Goal: Information Seeking & Learning: Learn about a topic

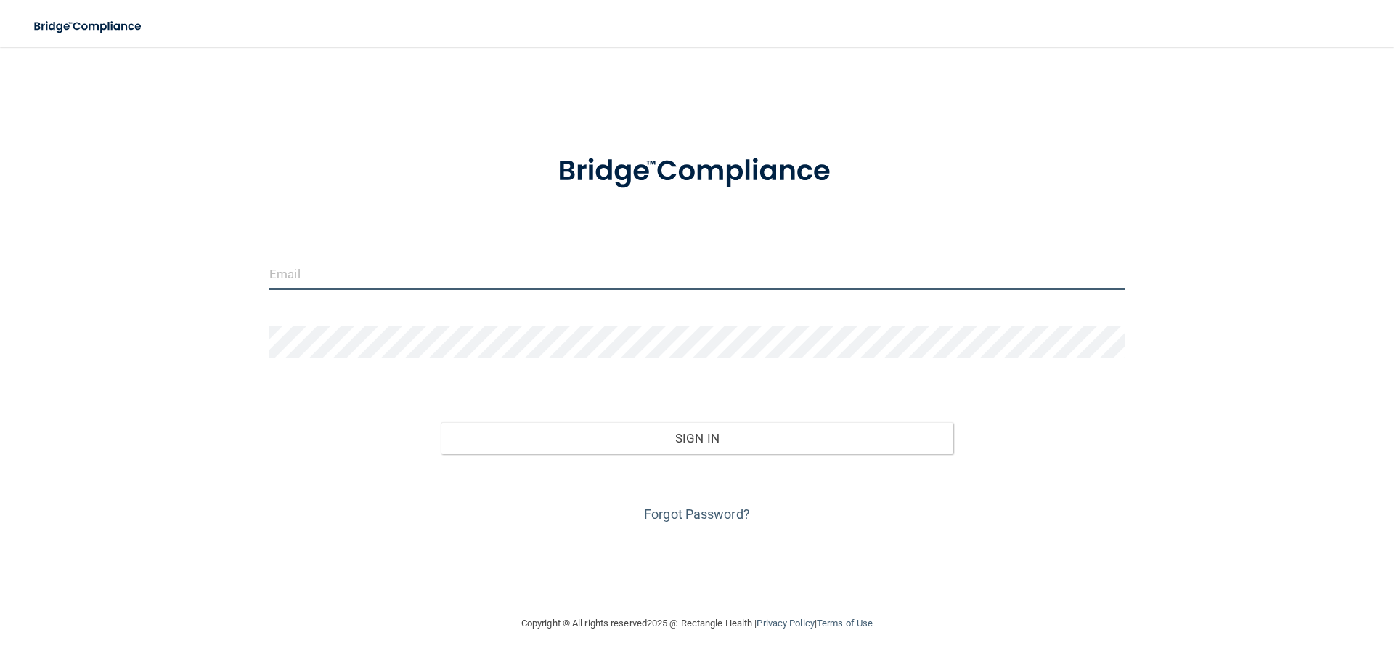
click at [456, 270] on input "email" at bounding box center [697, 273] width 856 height 33
click at [455, 279] on input "[EMAIL_ADDRESS][DOMAIN_NAME]" at bounding box center [697, 273] width 856 height 33
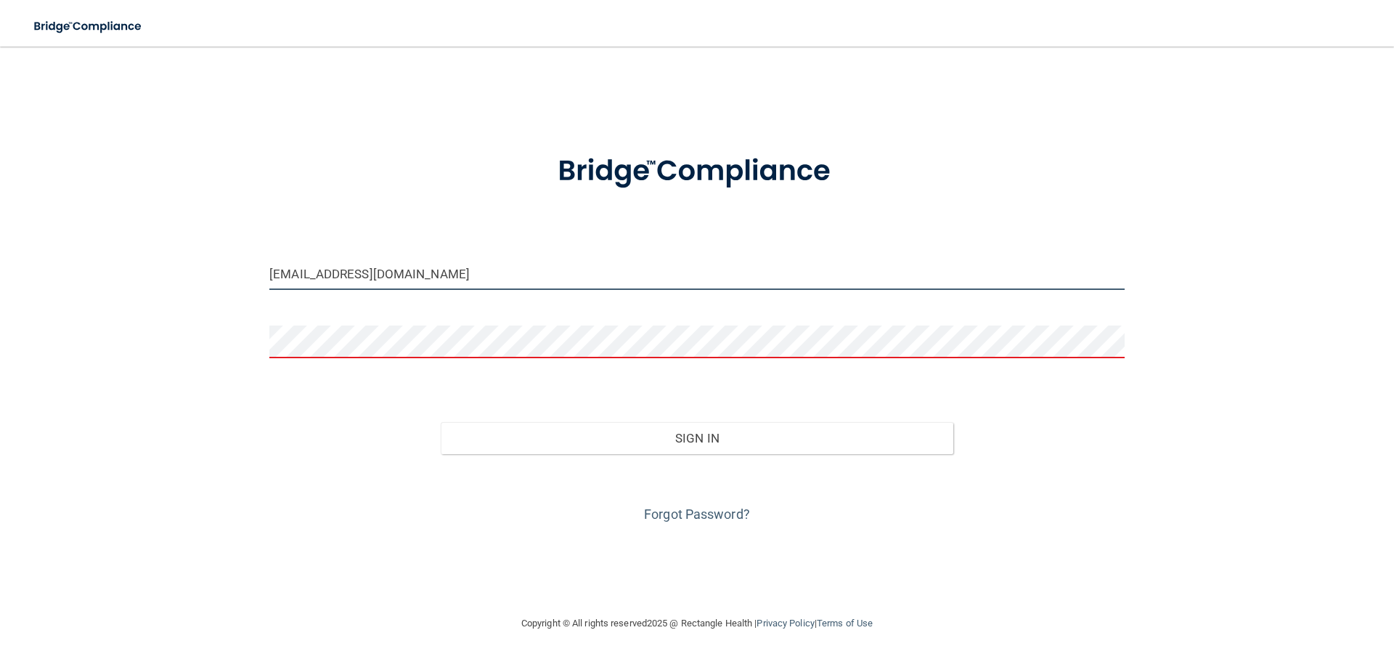
type input "[EMAIL_ADDRESS][DOMAIN_NAME]"
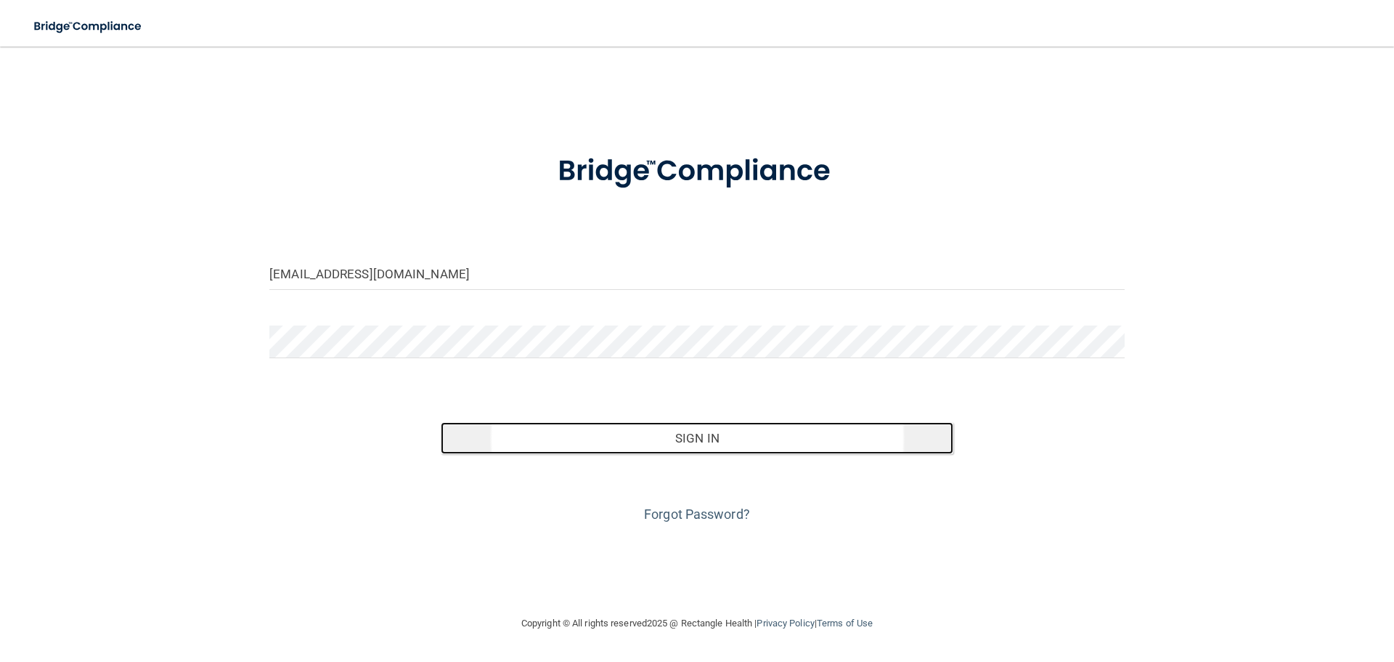
click at [644, 437] on button "Sign In" at bounding box center [697, 438] width 513 height 32
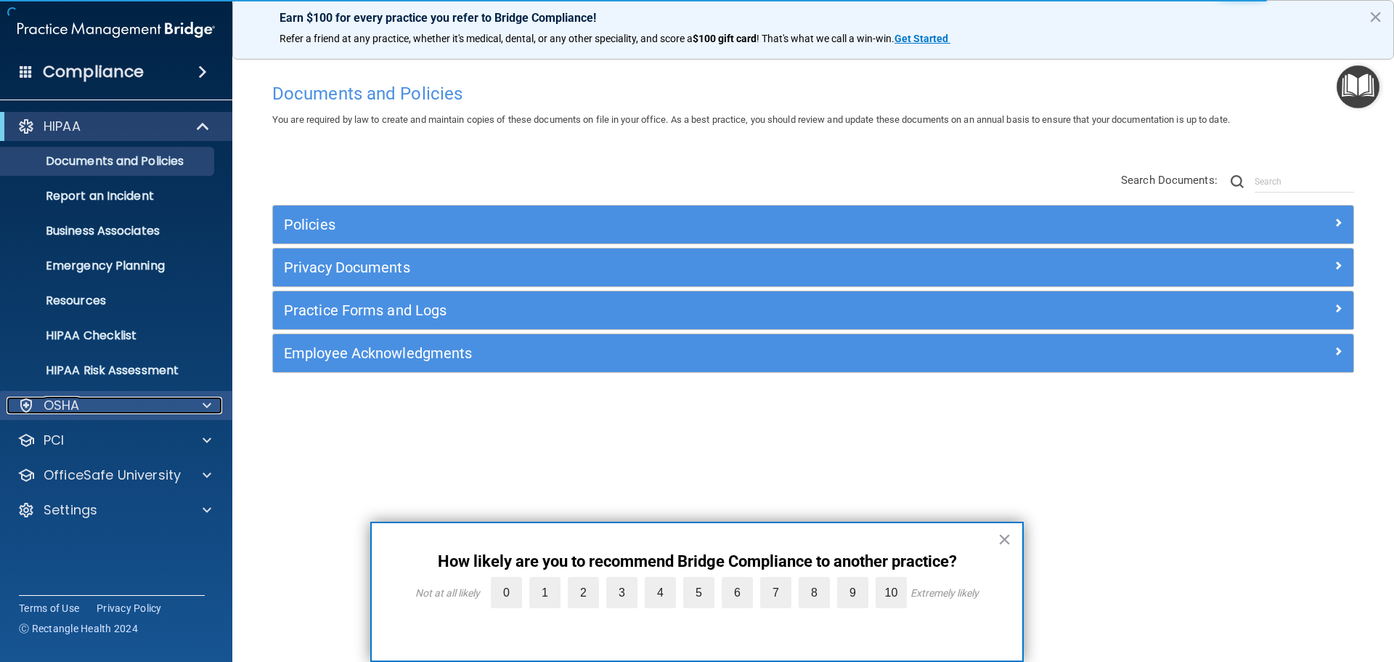
click at [78, 402] on p "OSHA" at bounding box center [62, 405] width 36 height 17
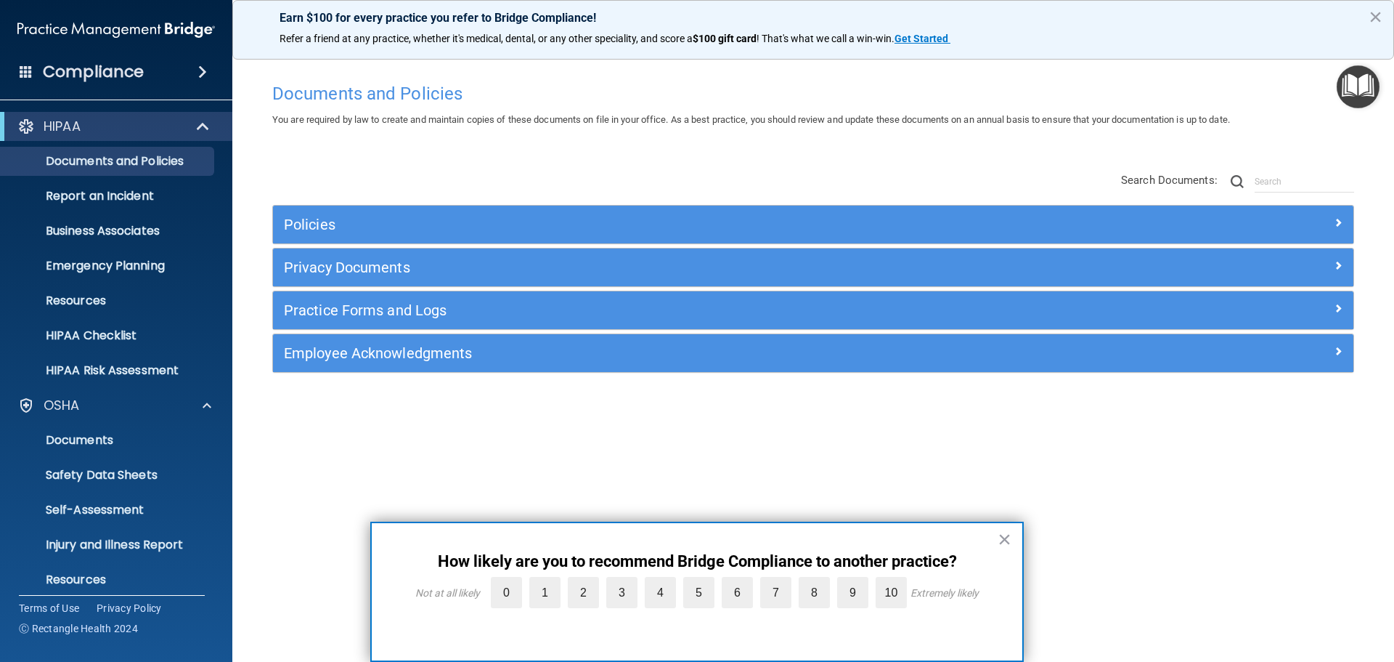
click at [997, 539] on div "× How likely are you to recommend Bridge Compliance to another practice? Not at…" at bounding box center [697, 591] width 654 height 140
click at [1006, 538] on button "×" at bounding box center [1005, 538] width 14 height 23
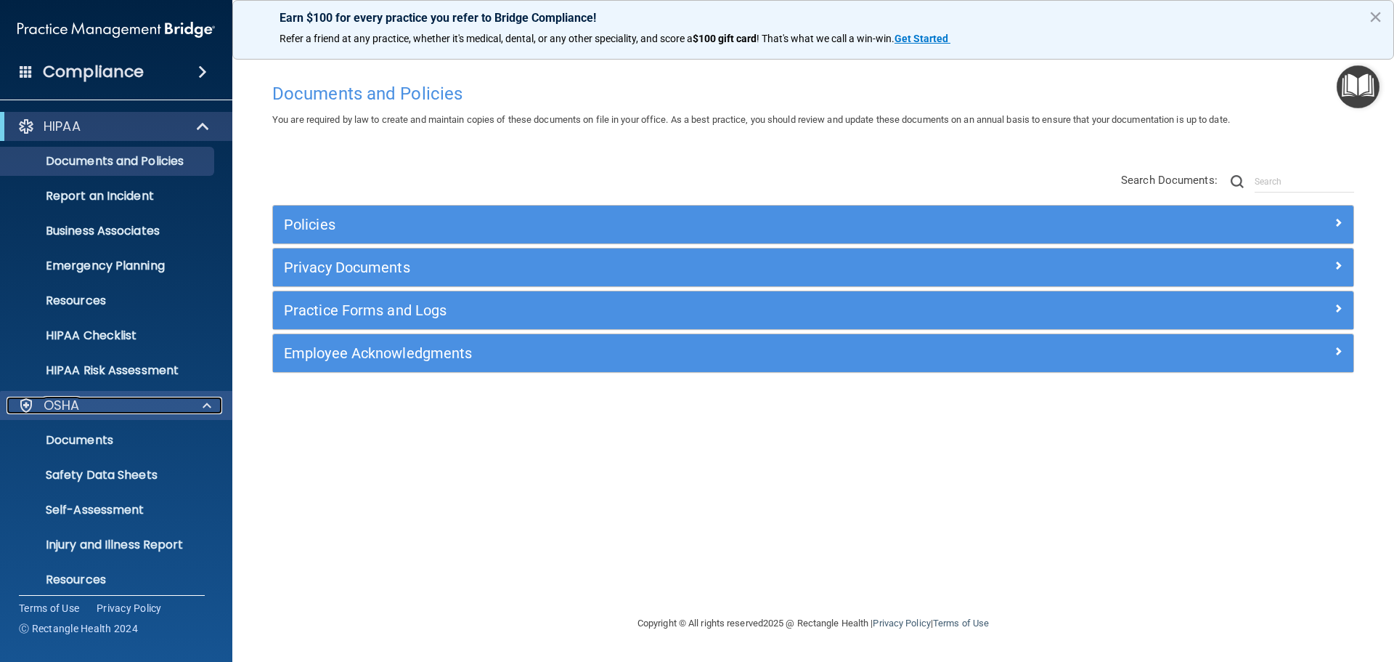
click at [69, 405] on p "OSHA" at bounding box center [62, 405] width 36 height 17
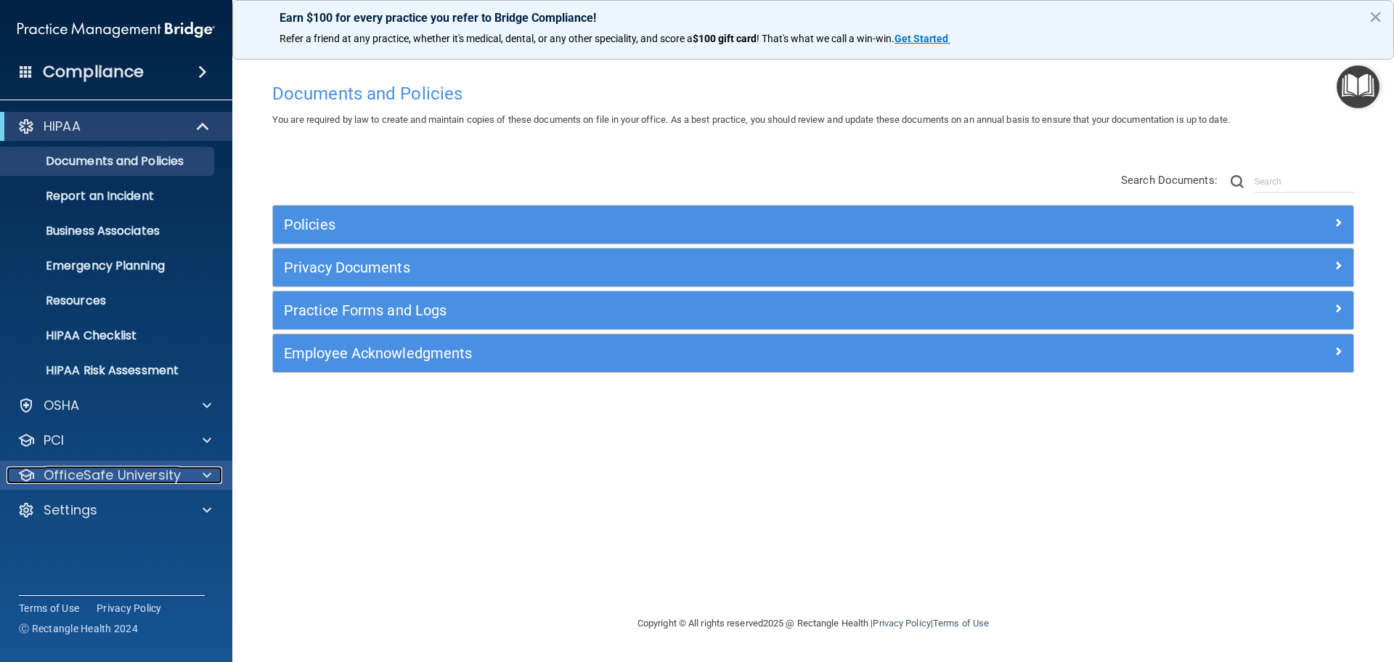
click at [110, 475] on p "OfficeSafe University" at bounding box center [112, 474] width 137 height 17
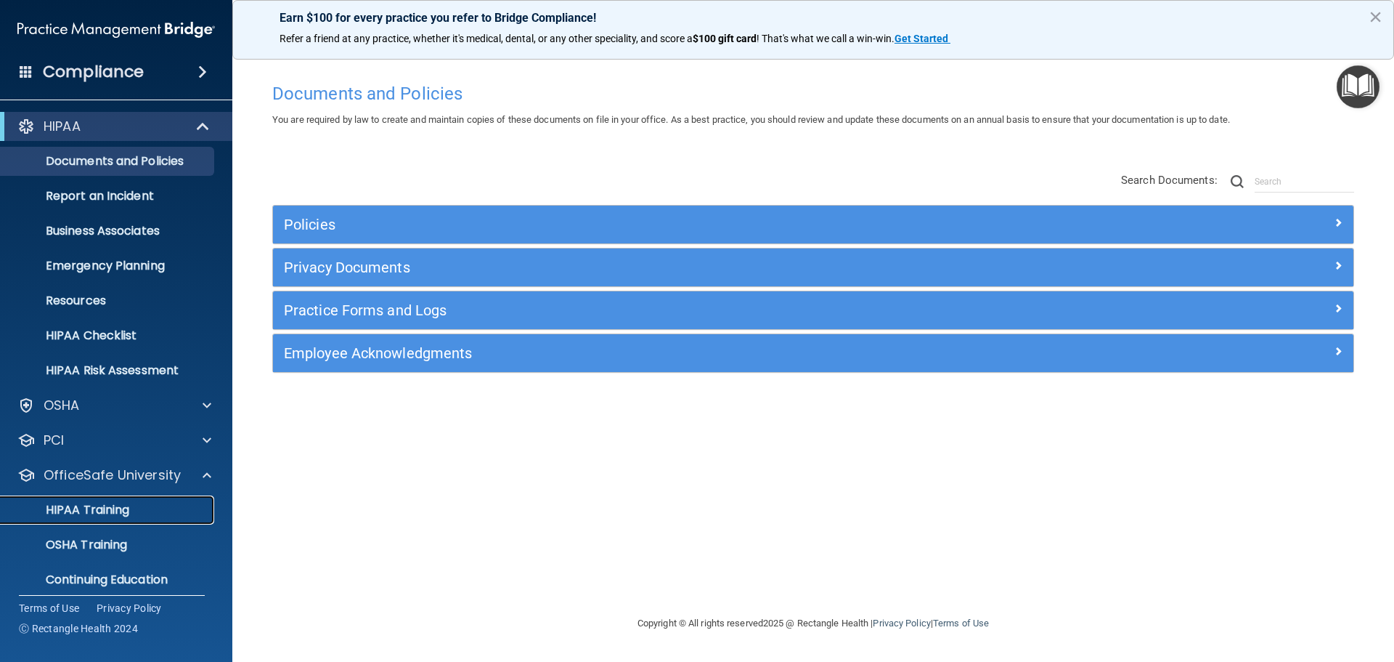
click at [105, 500] on link "HIPAA Training" at bounding box center [99, 509] width 229 height 29
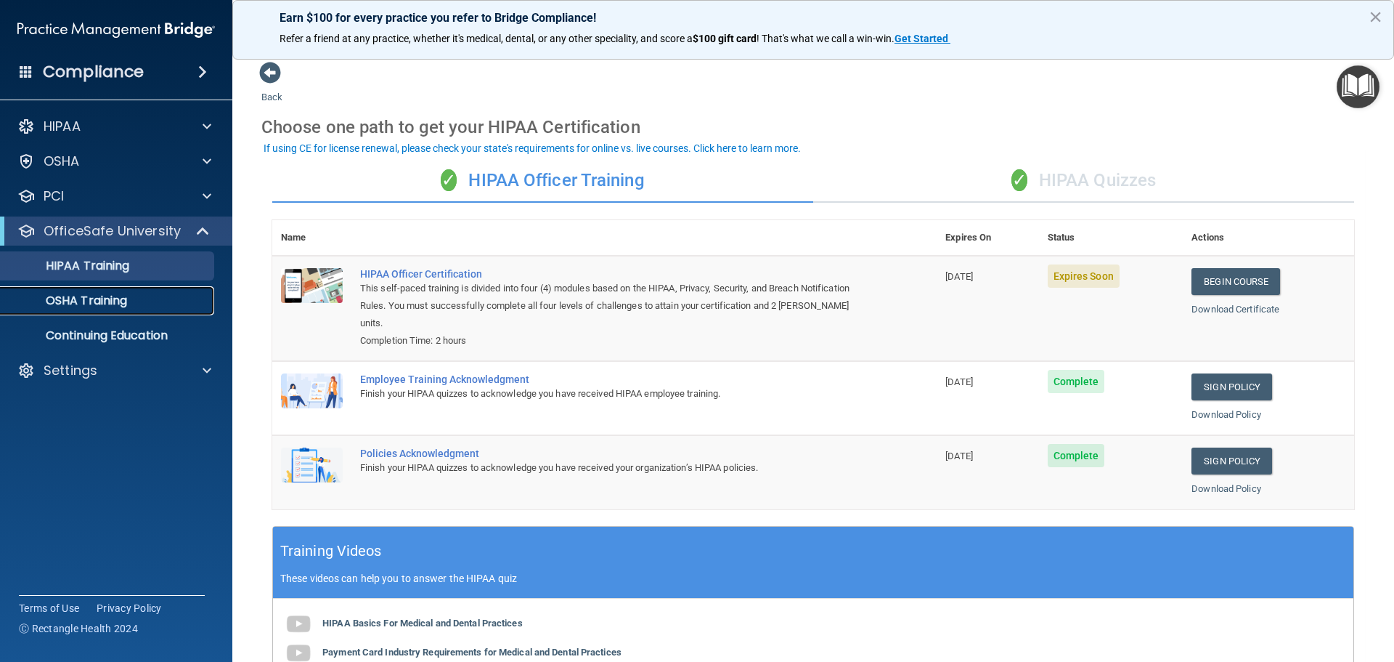
click at [81, 299] on p "OSHA Training" at bounding box center [68, 300] width 118 height 15
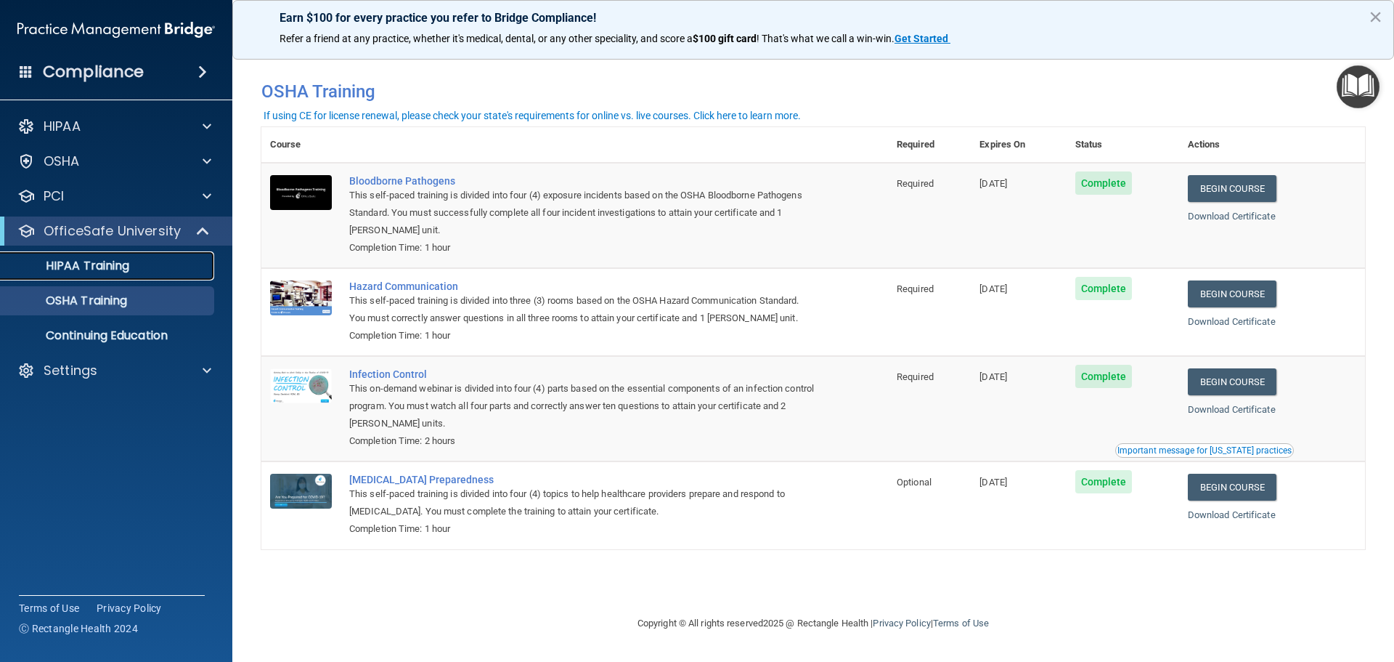
click at [83, 264] on p "HIPAA Training" at bounding box center [69, 266] width 120 height 15
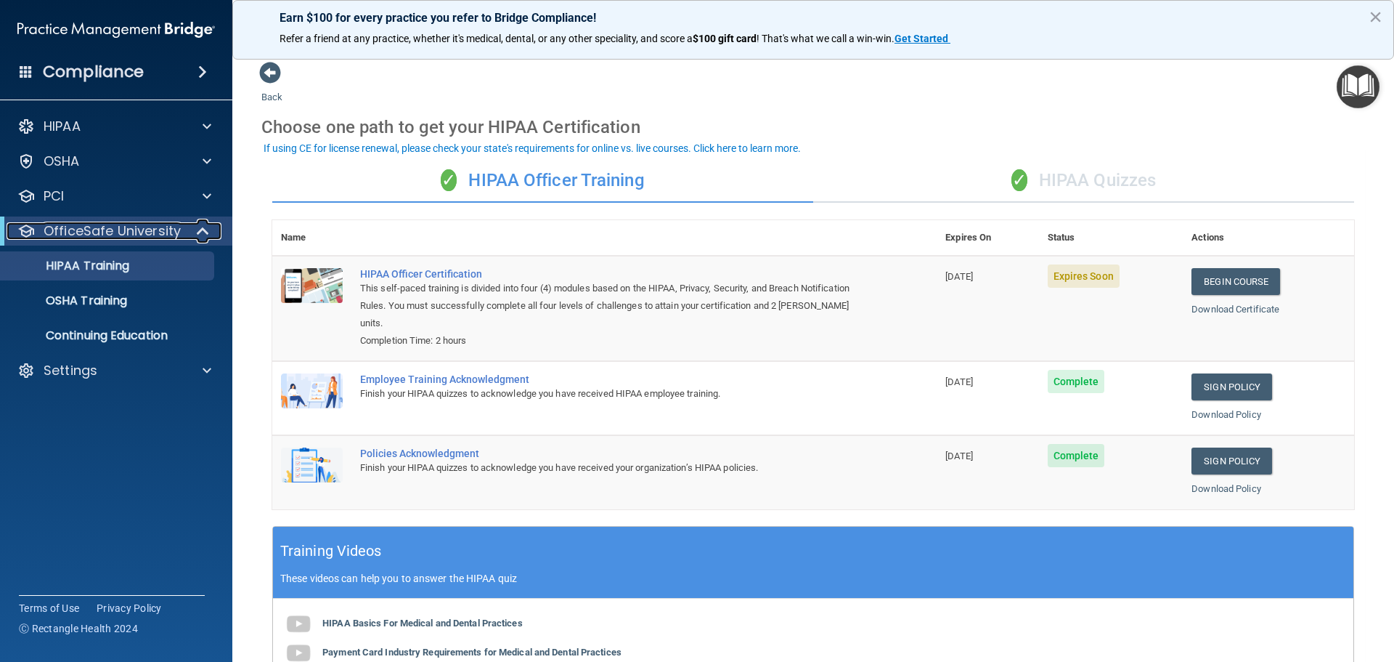
click at [90, 235] on p "OfficeSafe University" at bounding box center [112, 230] width 137 height 17
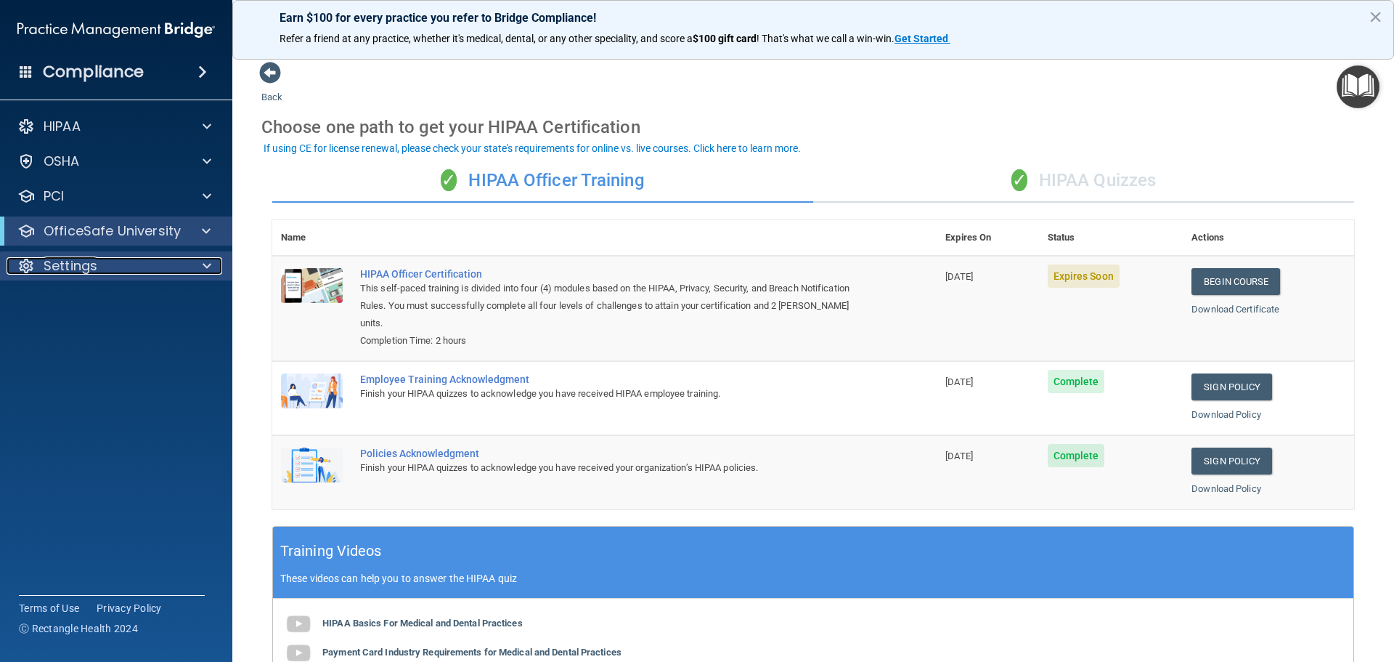
click at [78, 272] on p "Settings" at bounding box center [71, 265] width 54 height 17
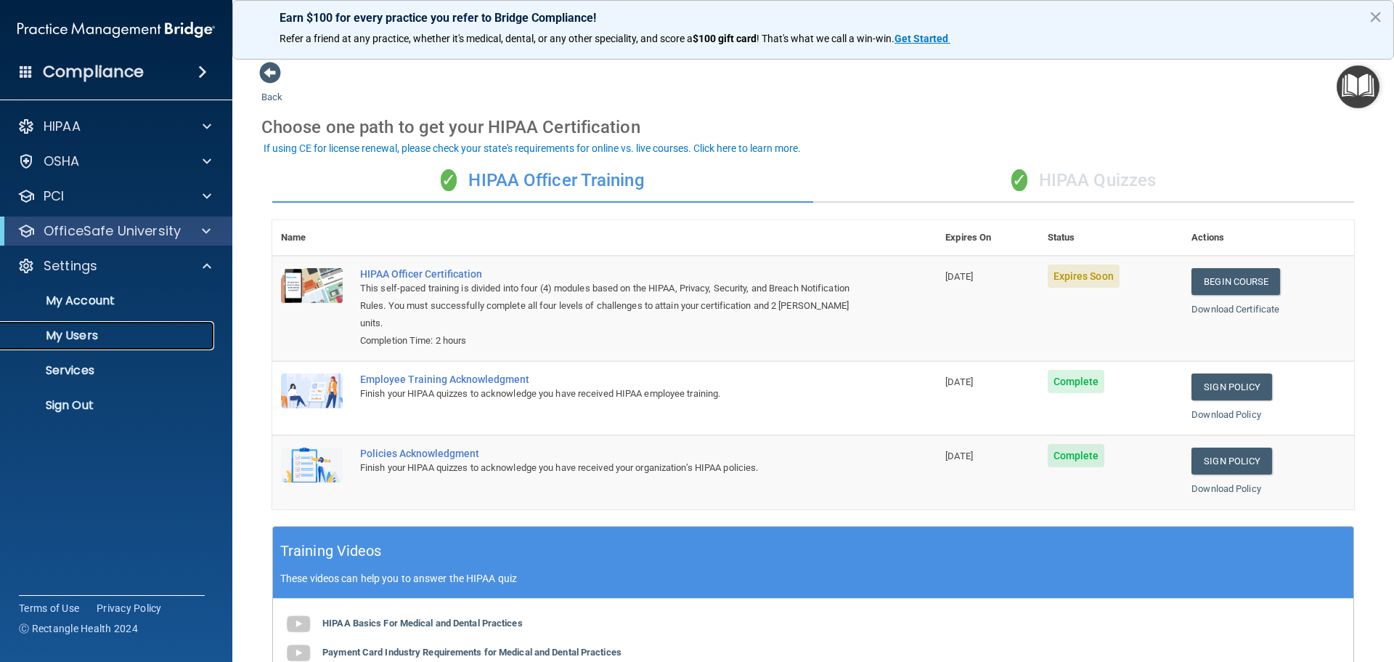
click at [78, 328] on p "My Users" at bounding box center [108, 335] width 198 height 15
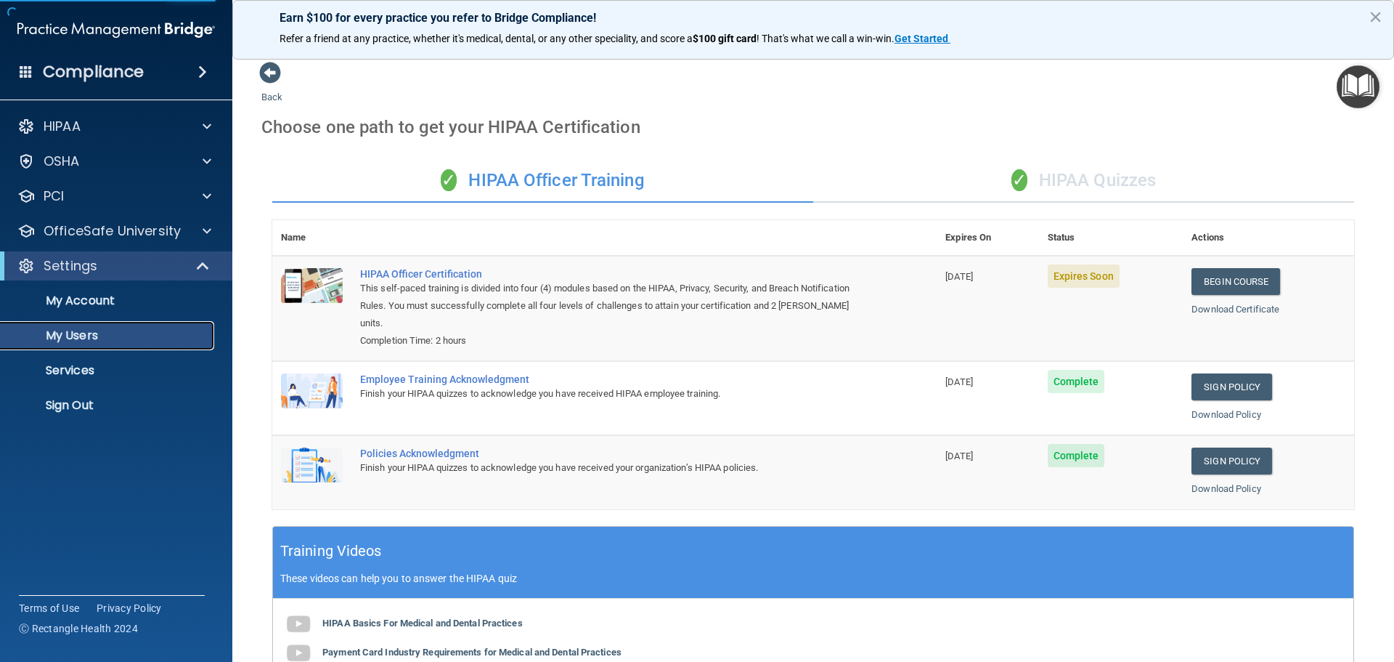
select select "20"
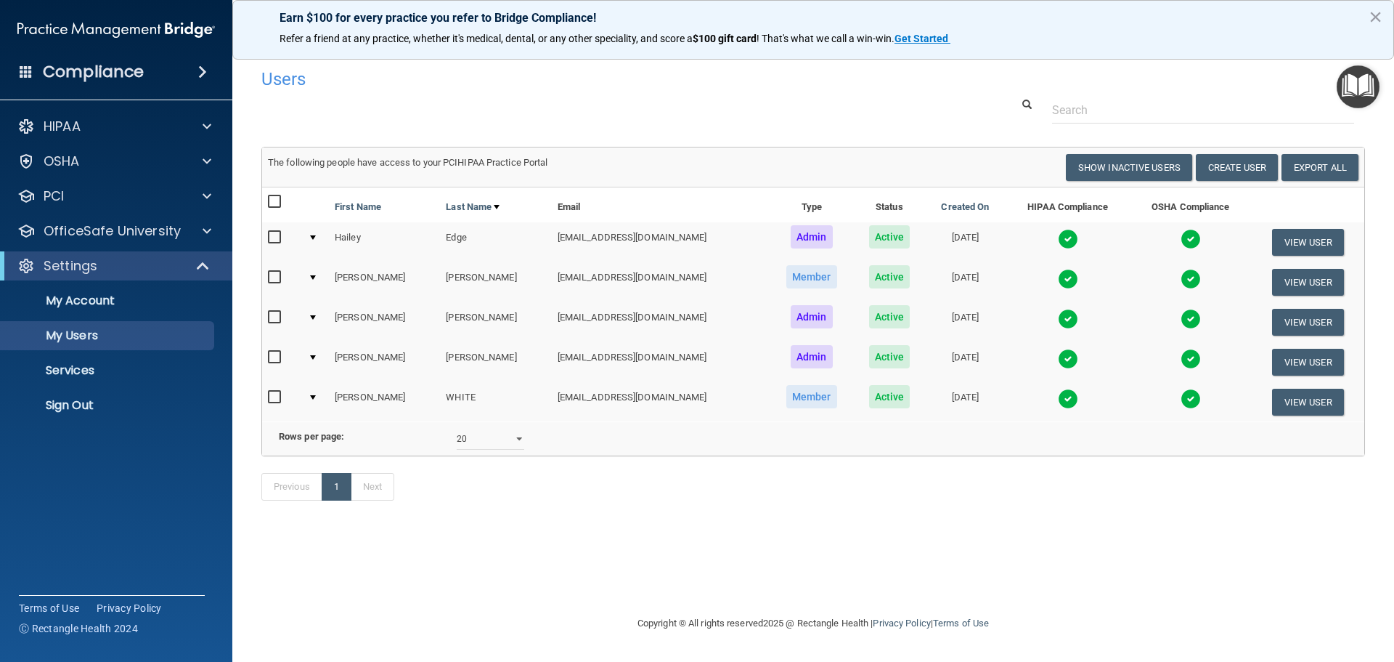
click at [272, 277] on input "checkbox" at bounding box center [276, 278] width 17 height 12
checkbox input "true"
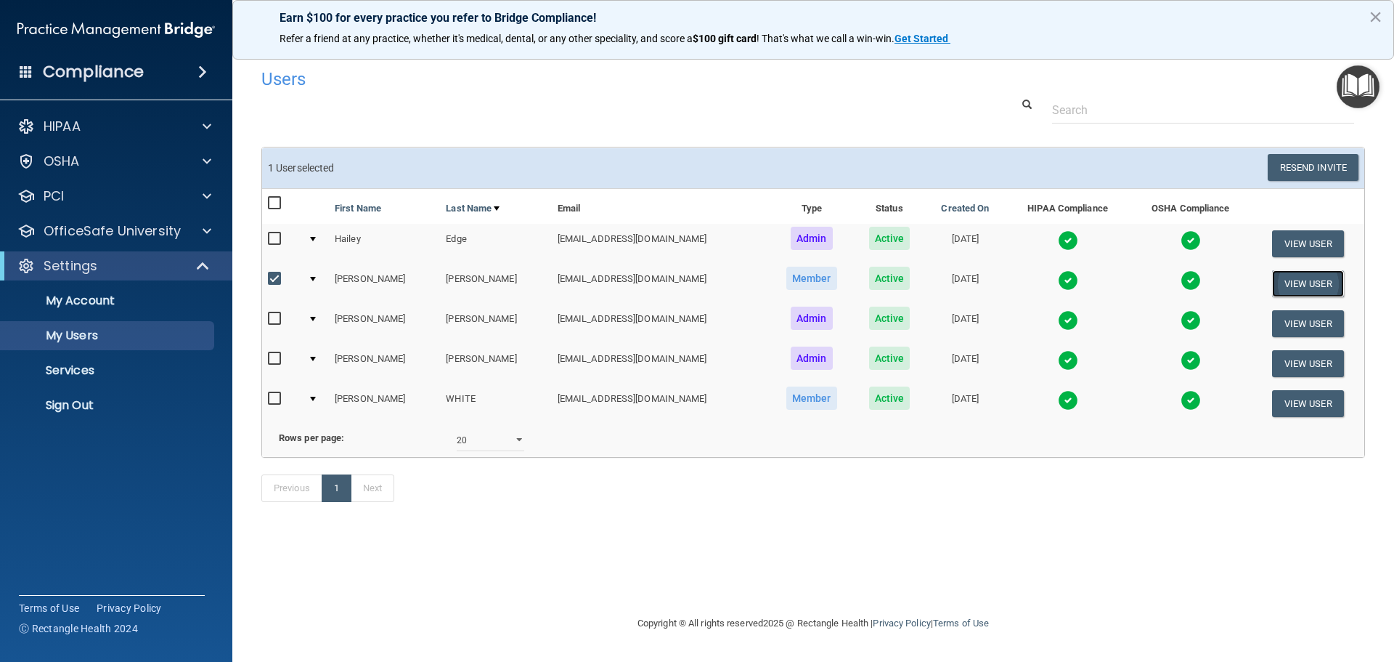
click at [1315, 277] on button "View User" at bounding box center [1308, 283] width 72 height 27
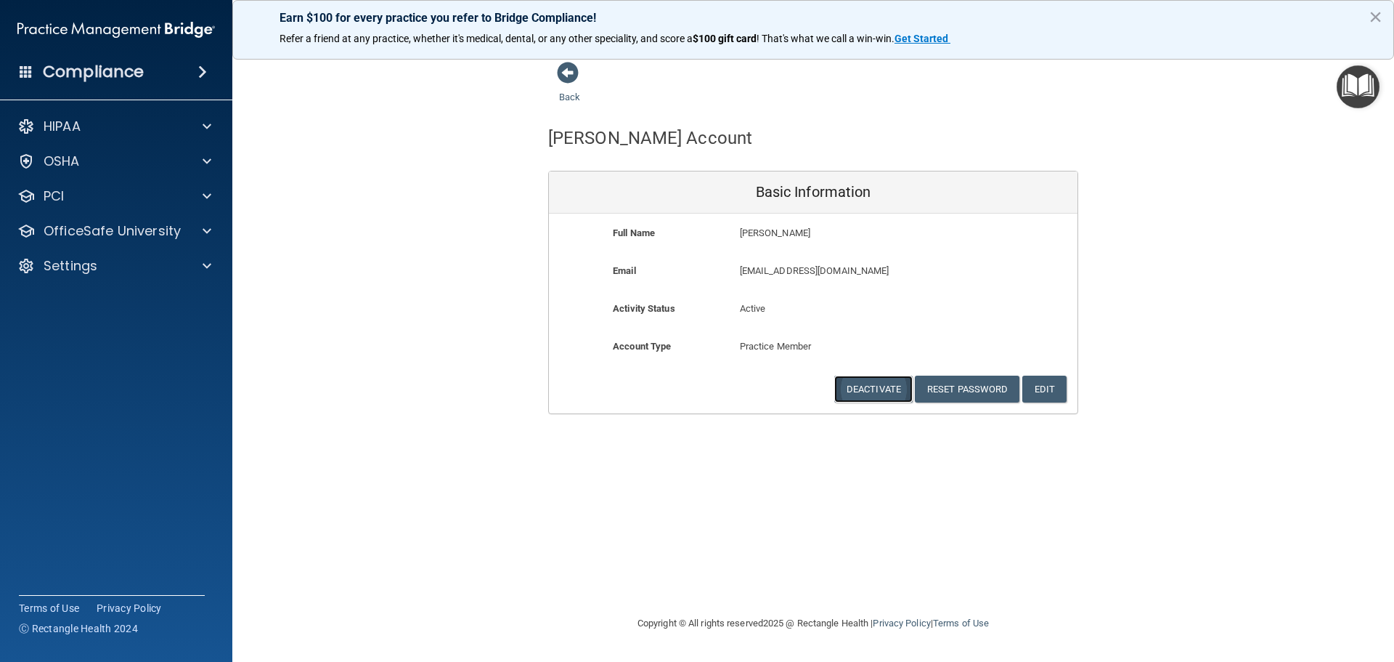
click at [876, 395] on button "Deactivate" at bounding box center [873, 388] width 78 height 27
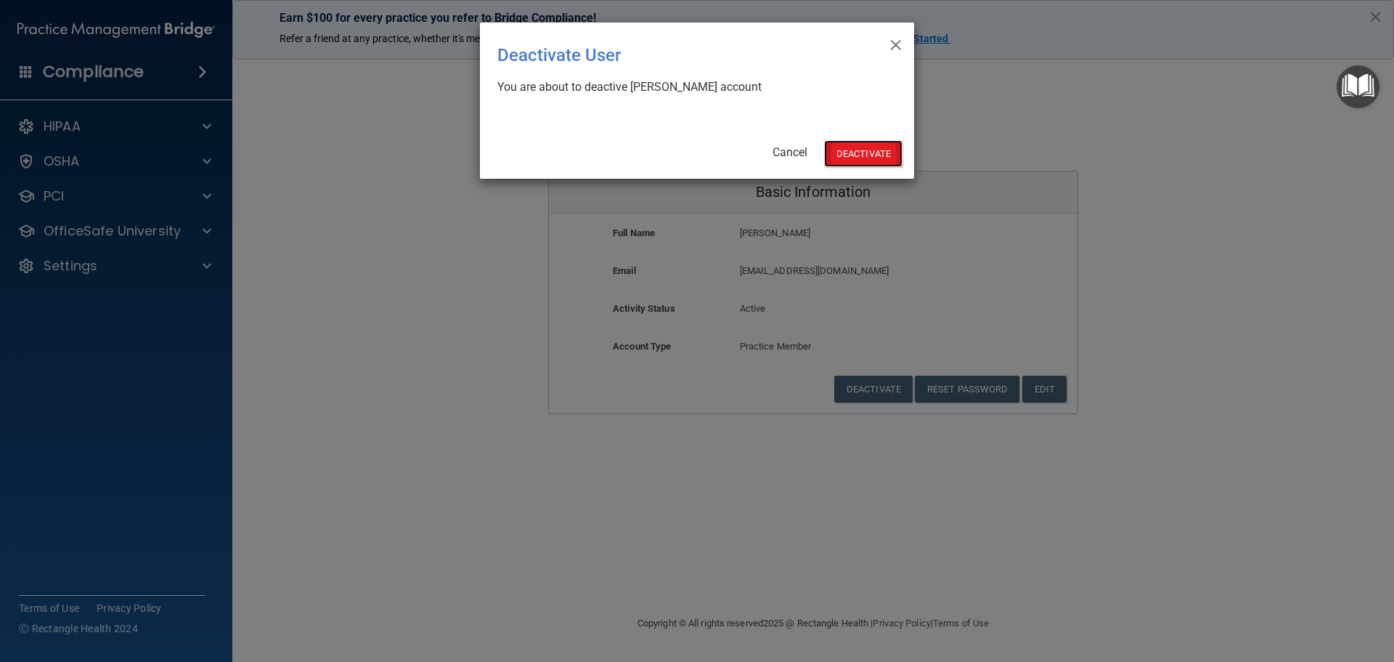
click at [882, 145] on button "Deactivate" at bounding box center [863, 153] width 78 height 27
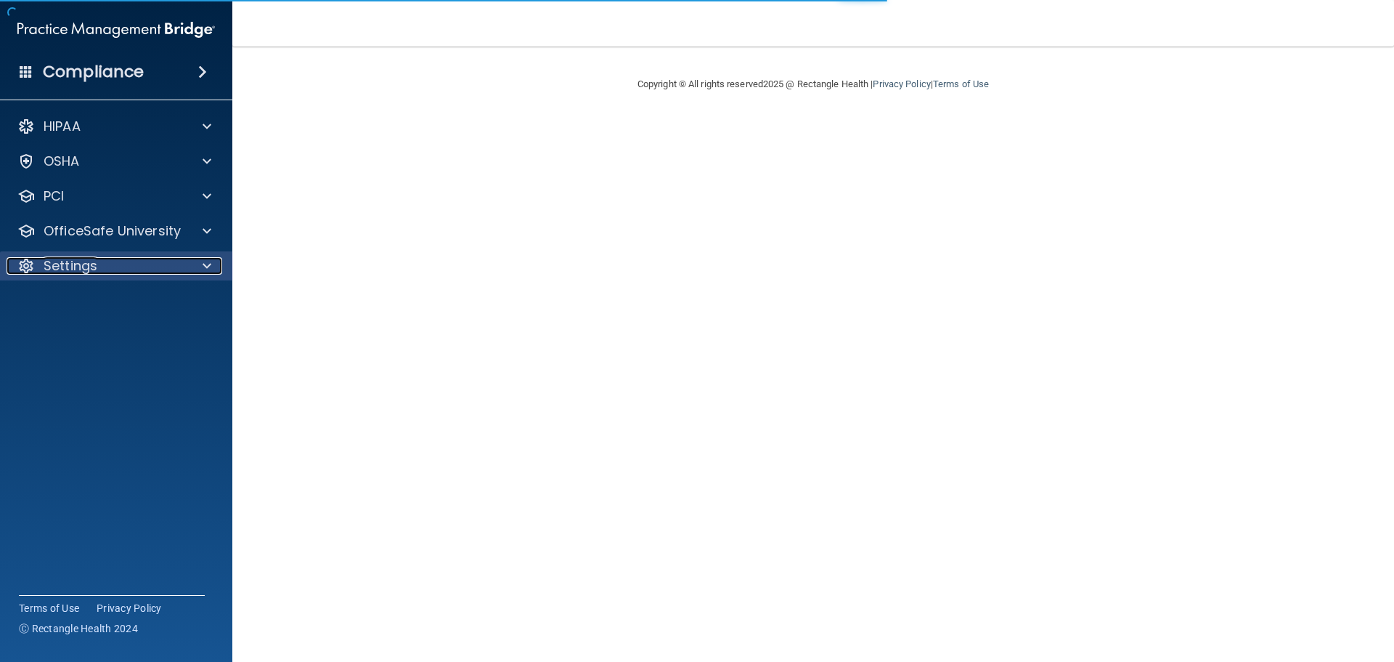
click at [70, 264] on p "Settings" at bounding box center [71, 265] width 54 height 17
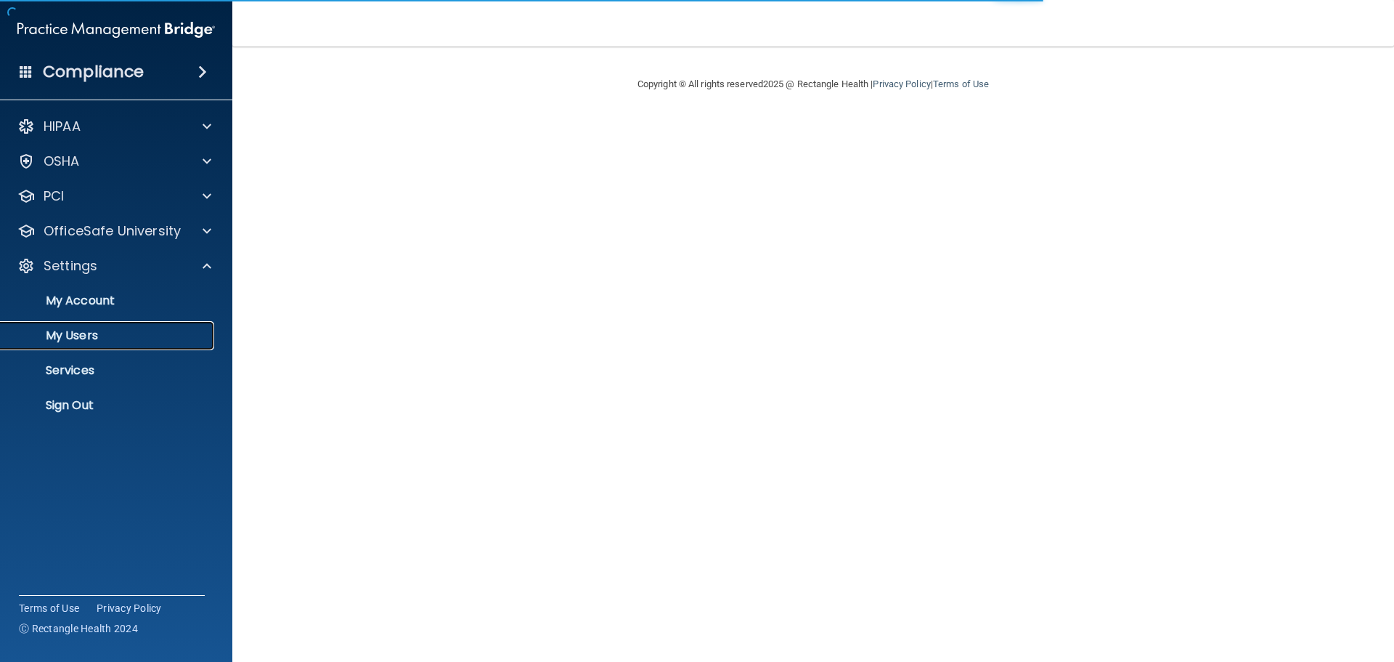
click at [81, 331] on p "My Users" at bounding box center [108, 335] width 198 height 15
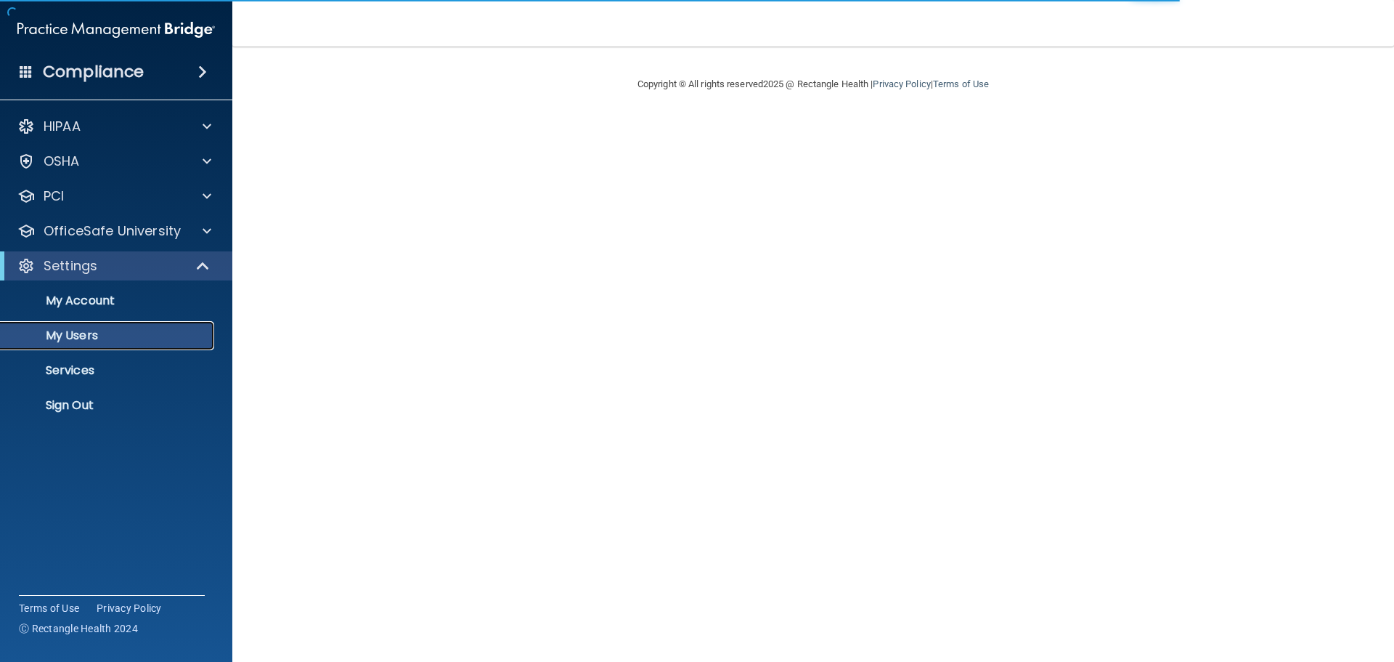
select select "20"
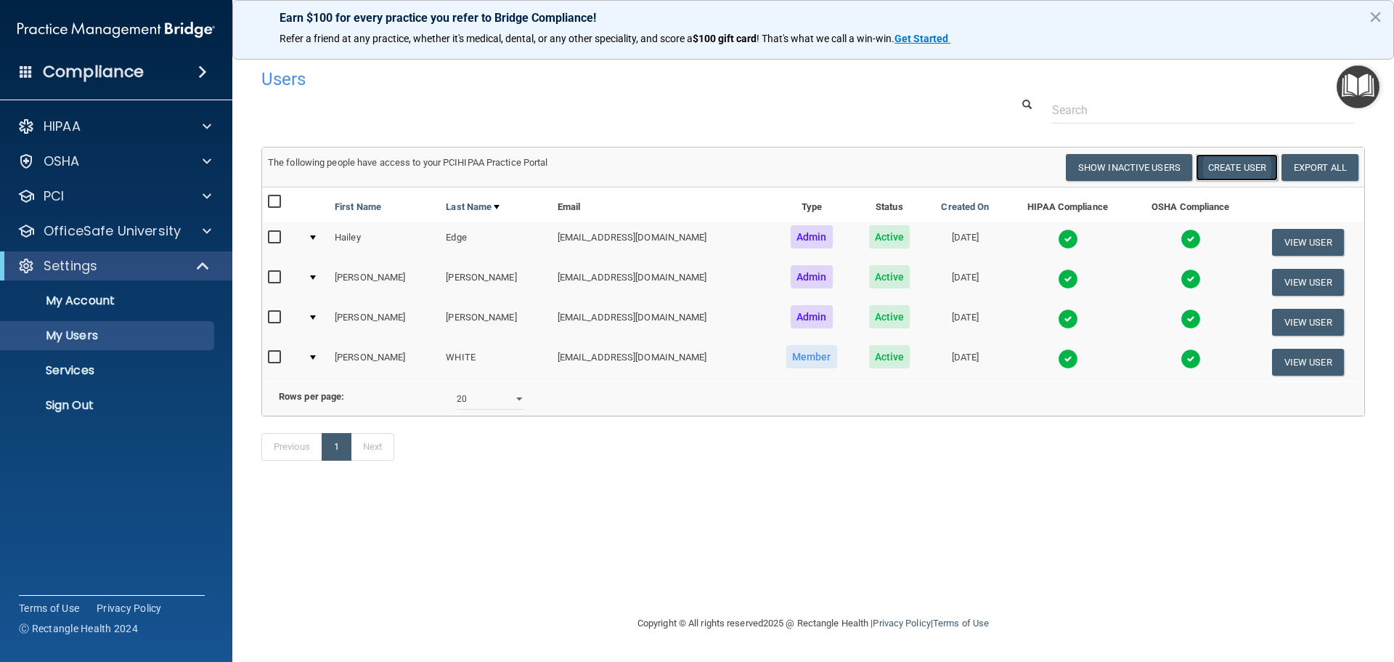
click at [1231, 166] on button "Create User" at bounding box center [1237, 167] width 82 height 27
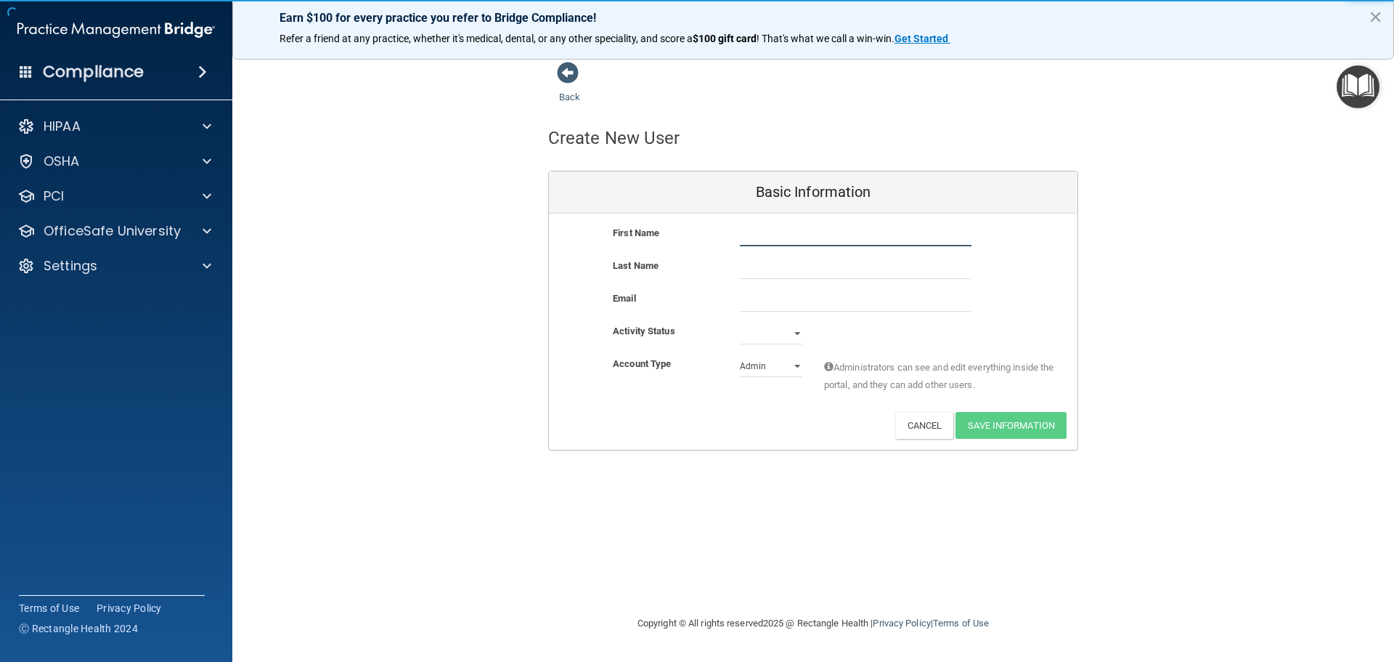
click at [767, 241] on input "text" at bounding box center [856, 235] width 232 height 22
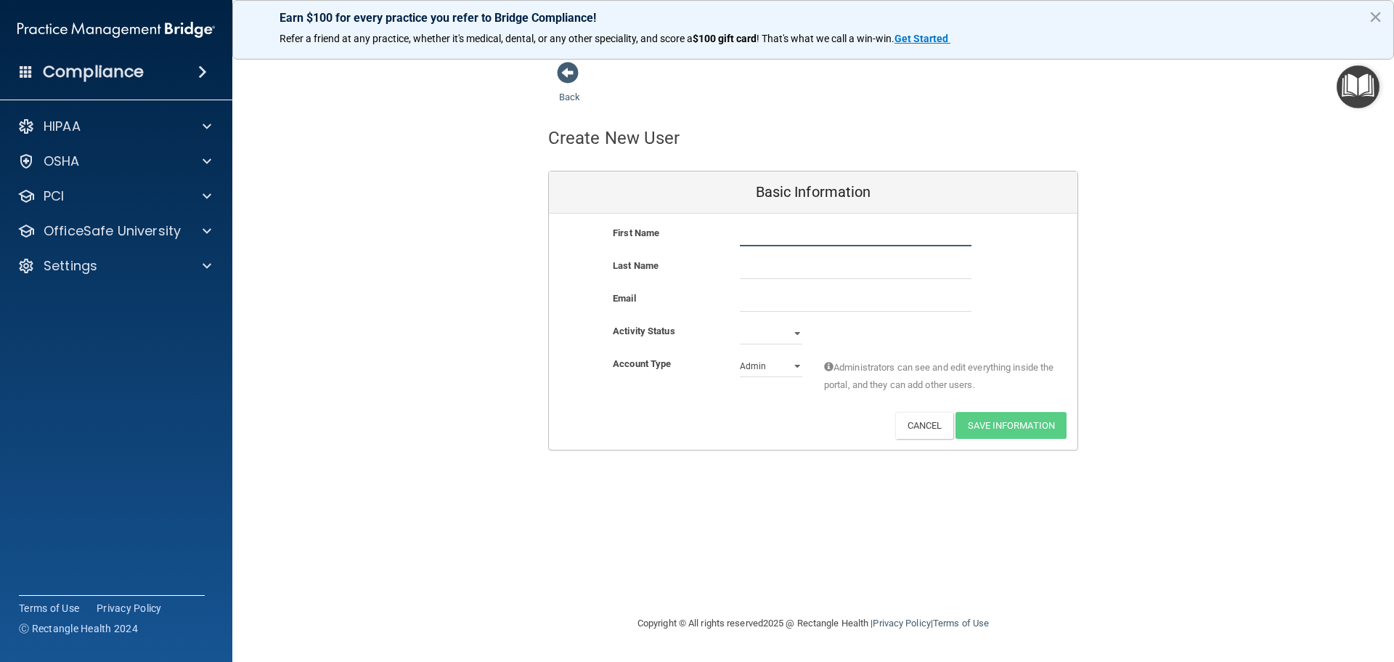
type input "m"
type input "MONTANA"
click at [781, 263] on input "text" at bounding box center [856, 268] width 232 height 22
type input "FOSTER"
click at [759, 306] on input "email" at bounding box center [856, 301] width 232 height 22
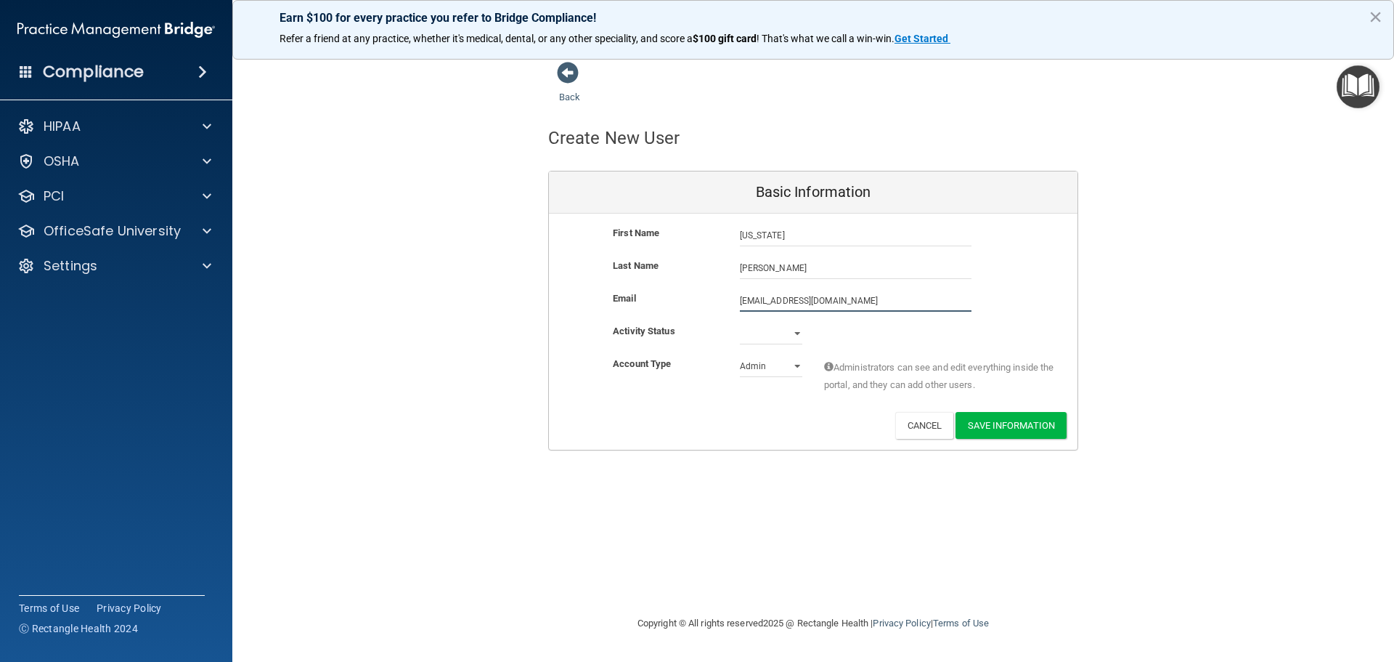
type input "mfoster2024@icloud.com"
click at [795, 338] on select "Active Inactive" at bounding box center [771, 333] width 62 height 22
select select "active"
click at [740, 322] on select "Active Inactive" at bounding box center [771, 333] width 62 height 22
click at [793, 367] on select "Admin Member" at bounding box center [771, 366] width 62 height 22
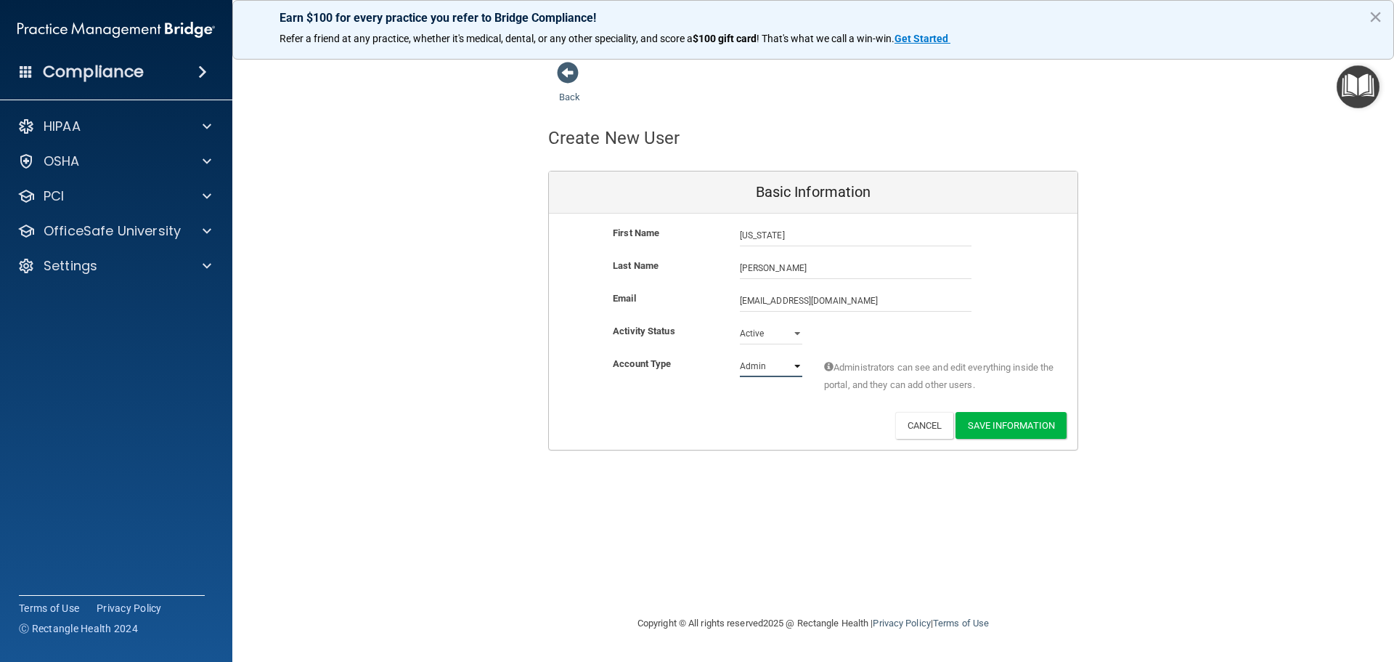
select select "practice_member"
click at [740, 355] on select "Admin Member" at bounding box center [771, 366] width 62 height 22
click at [1015, 429] on button "Save Information" at bounding box center [1011, 425] width 111 height 27
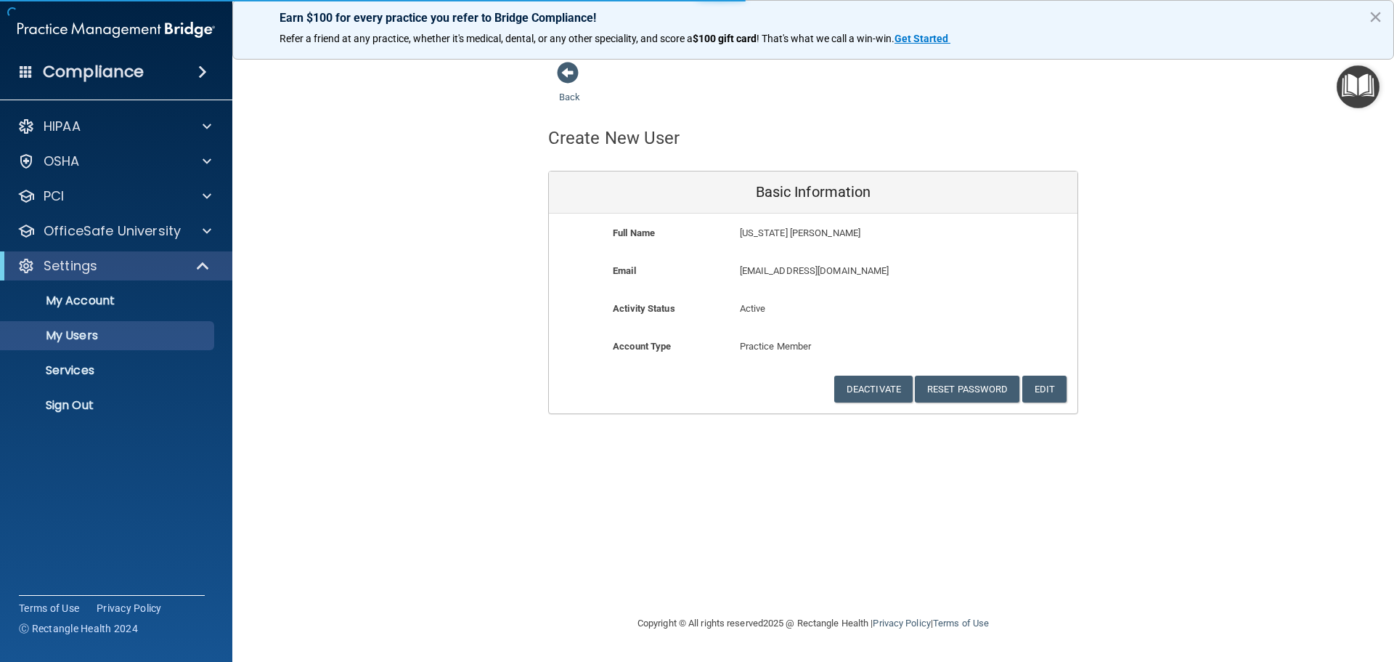
select select "20"
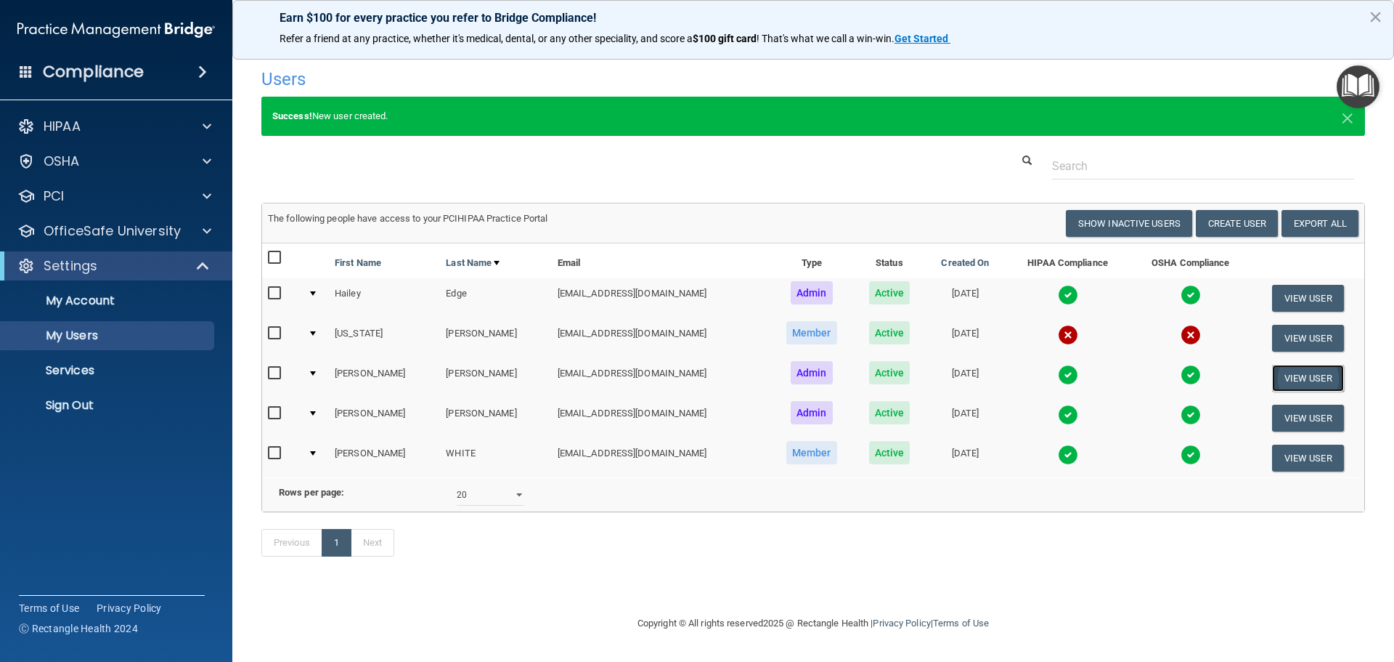
click at [1298, 387] on button "View User" at bounding box center [1308, 378] width 72 height 27
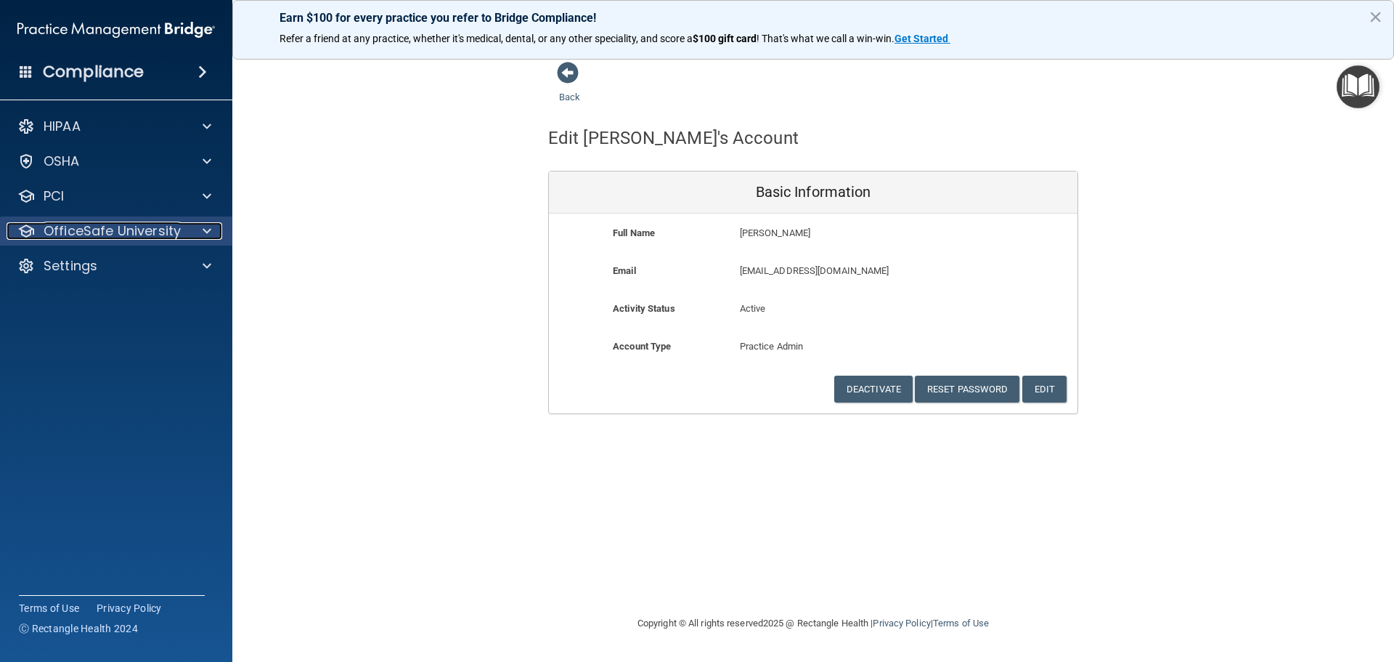
click at [91, 237] on p "OfficeSafe University" at bounding box center [112, 230] width 137 height 17
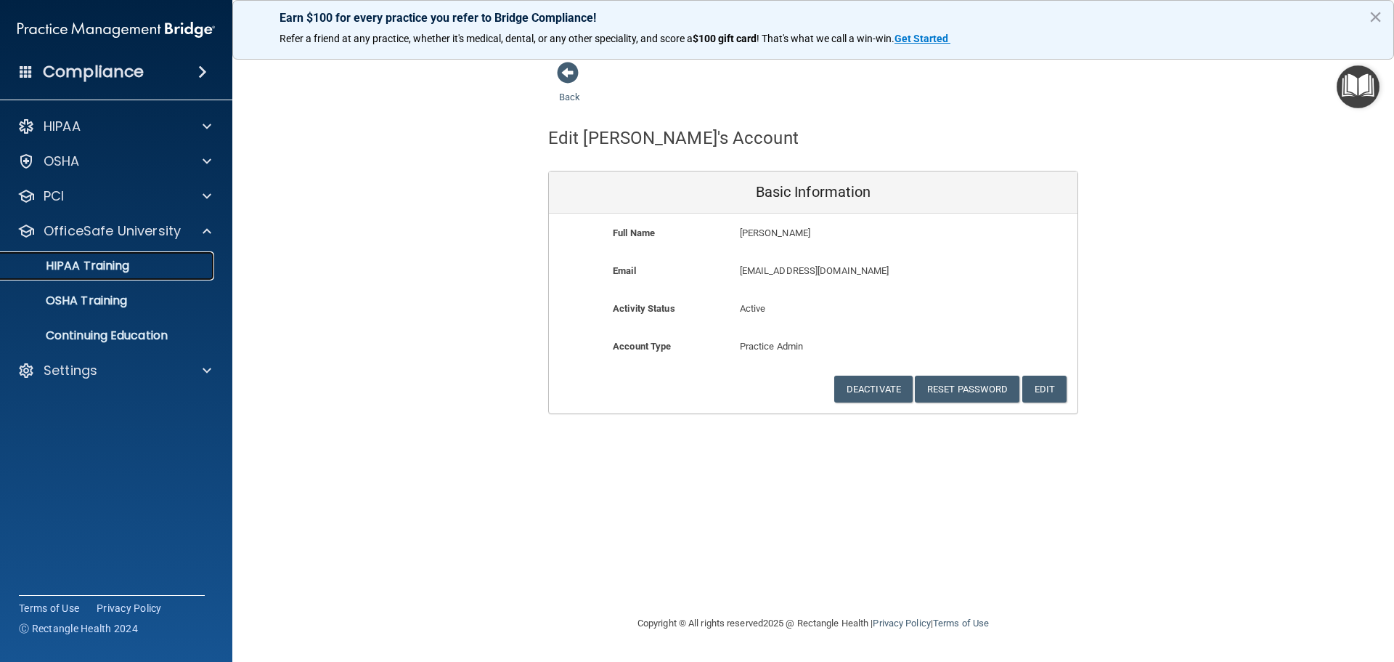
click at [102, 263] on p "HIPAA Training" at bounding box center [69, 266] width 120 height 15
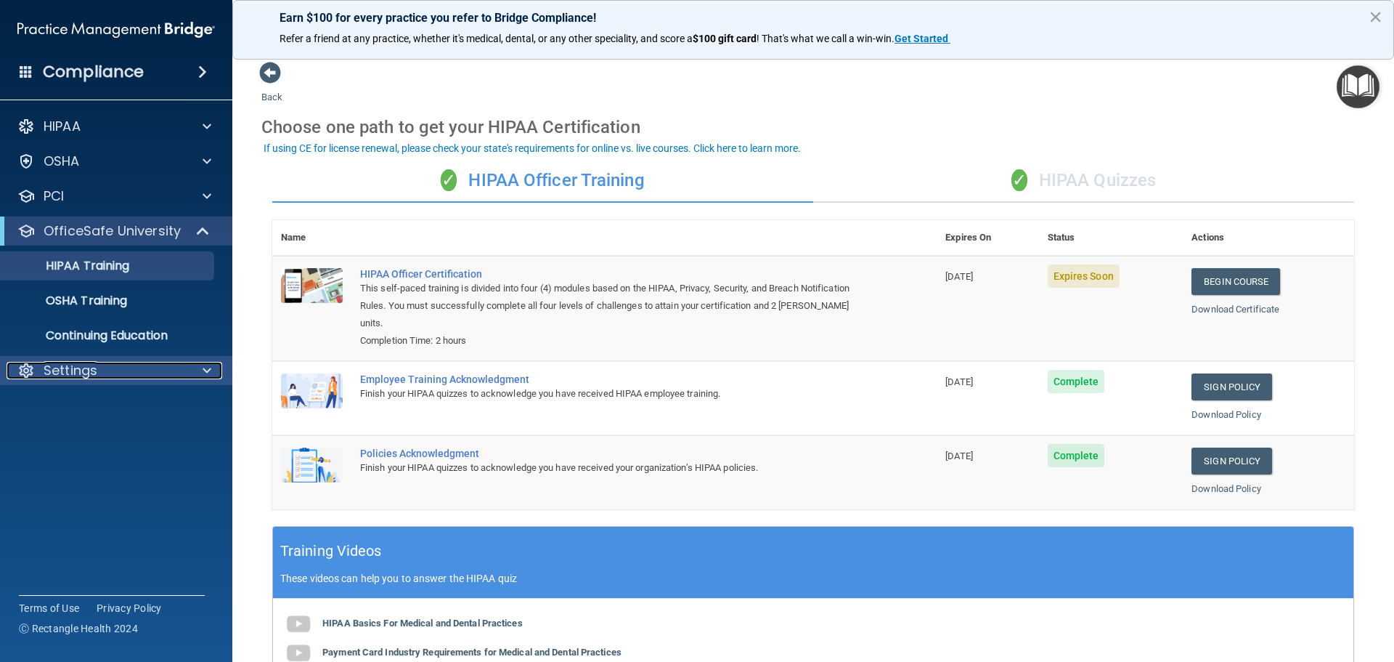
click at [81, 365] on p "Settings" at bounding box center [71, 370] width 54 height 17
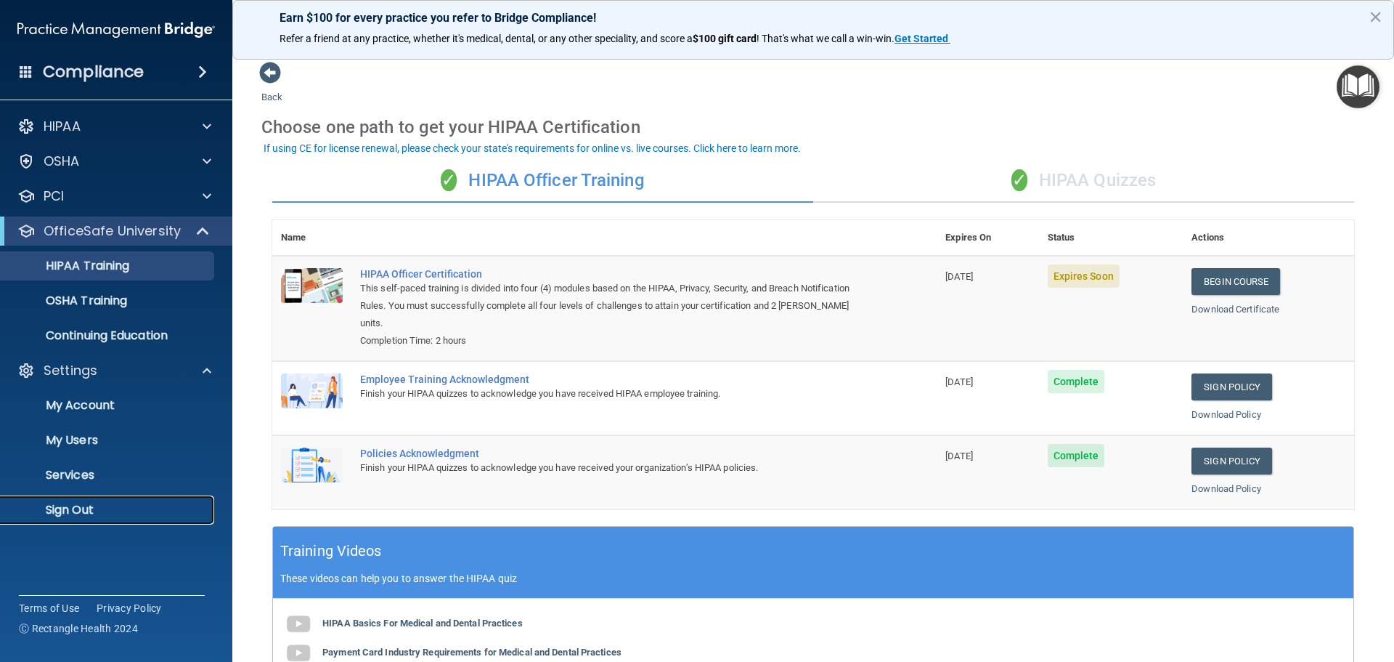
click at [85, 510] on p "Sign Out" at bounding box center [108, 510] width 198 height 15
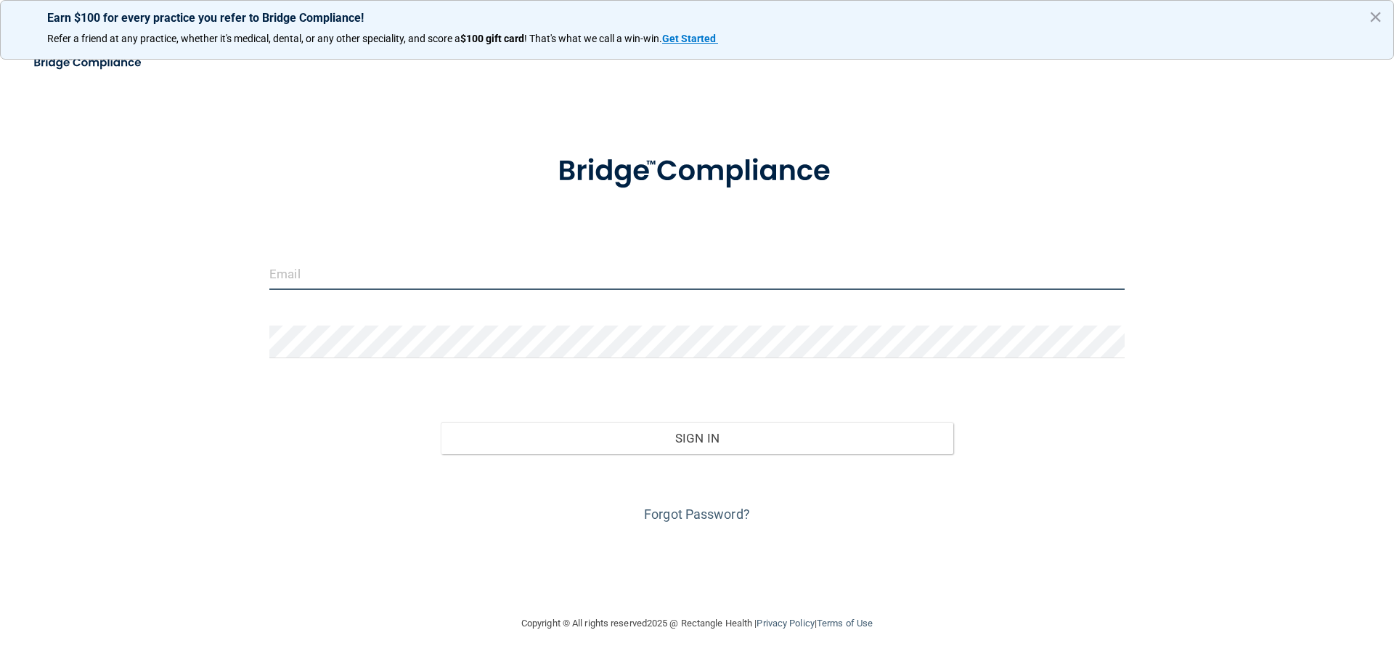
click at [338, 272] on input "email" at bounding box center [697, 273] width 856 height 33
click at [493, 285] on input "herndonchiro2087@gmail.com" at bounding box center [697, 273] width 856 height 33
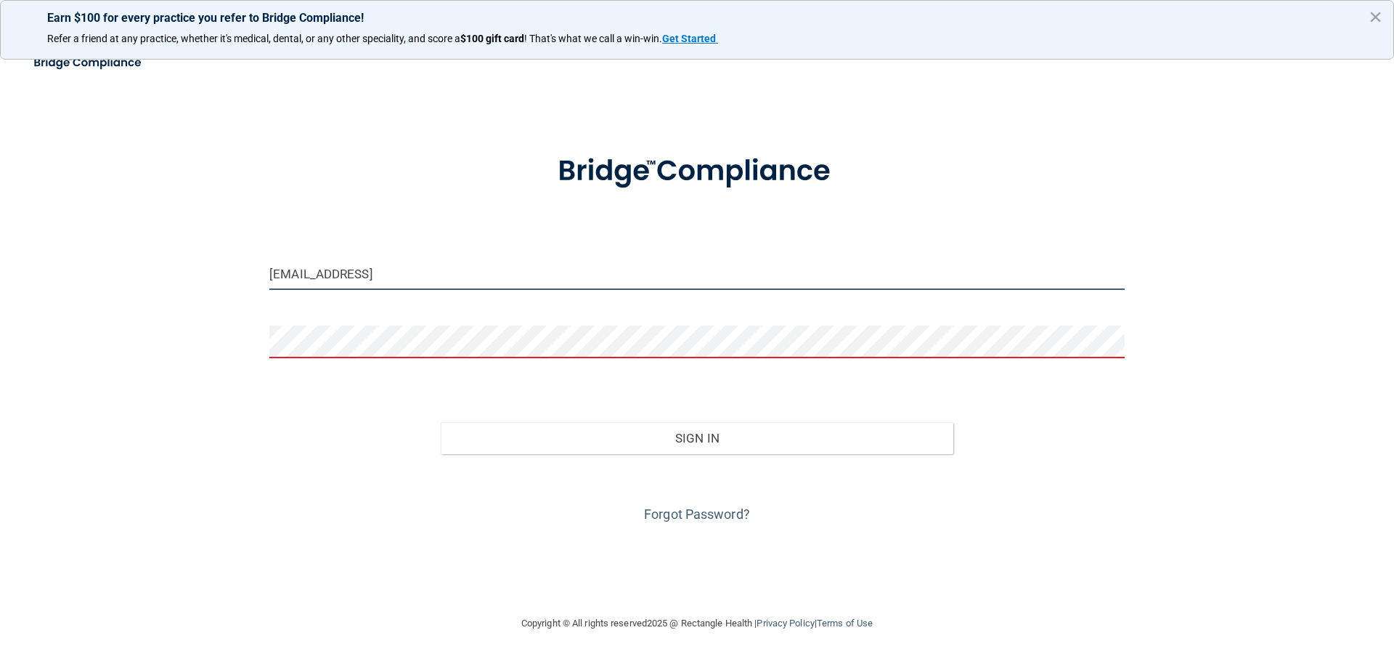
type input "herndonchiro2087@gmail.com"
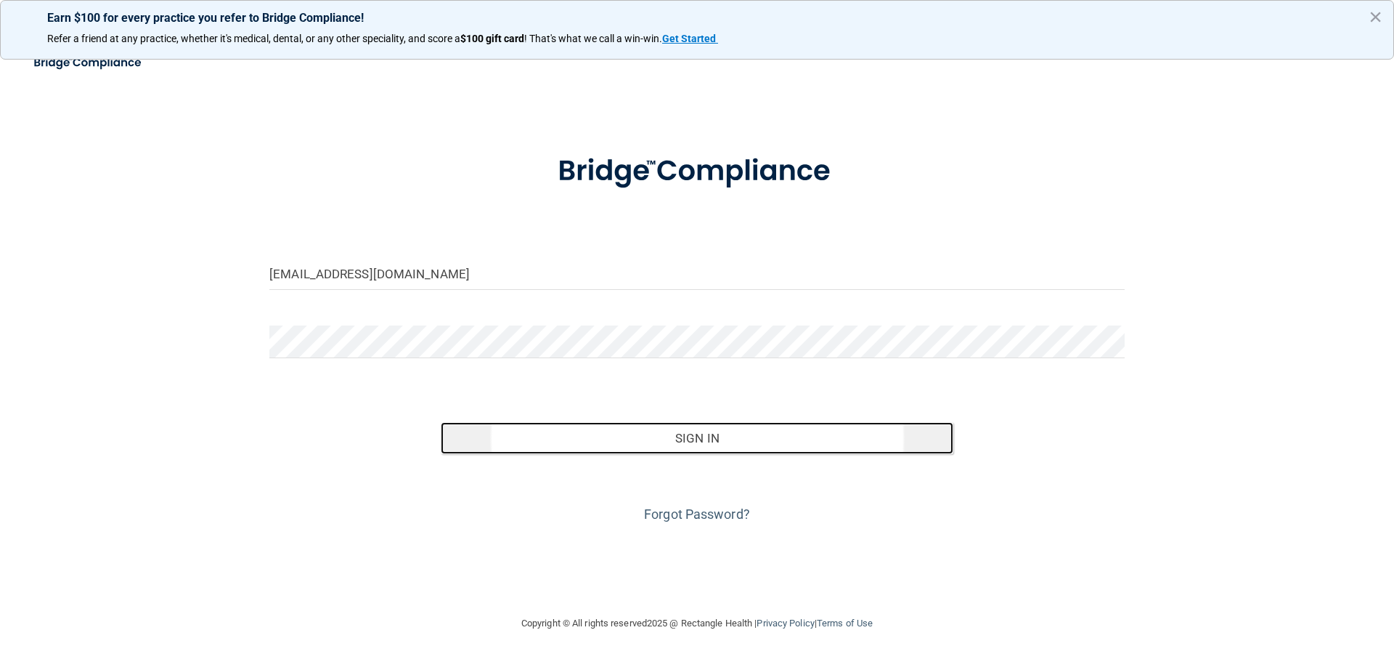
click at [574, 429] on button "Sign In" at bounding box center [697, 438] width 513 height 32
click at [573, 447] on button "Sign In" at bounding box center [697, 438] width 513 height 32
click at [707, 443] on button "Sign In" at bounding box center [697, 438] width 513 height 32
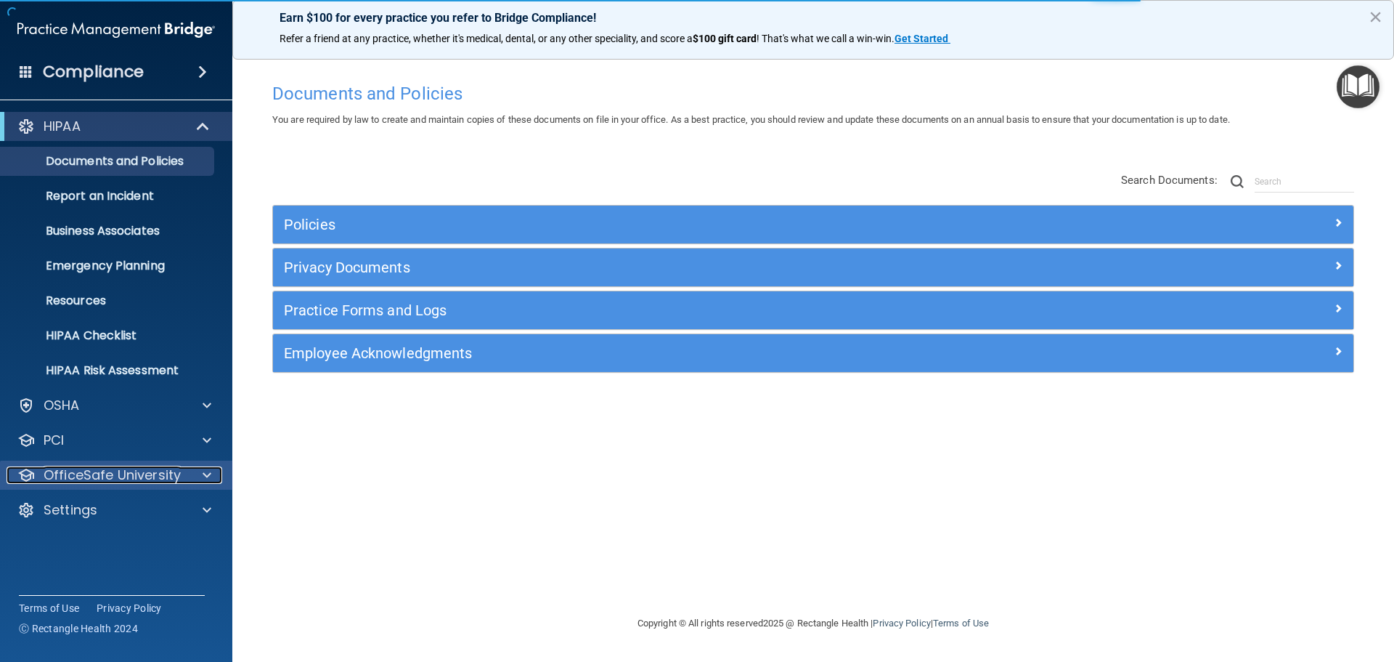
click at [84, 467] on p "OfficeSafe University" at bounding box center [112, 474] width 137 height 17
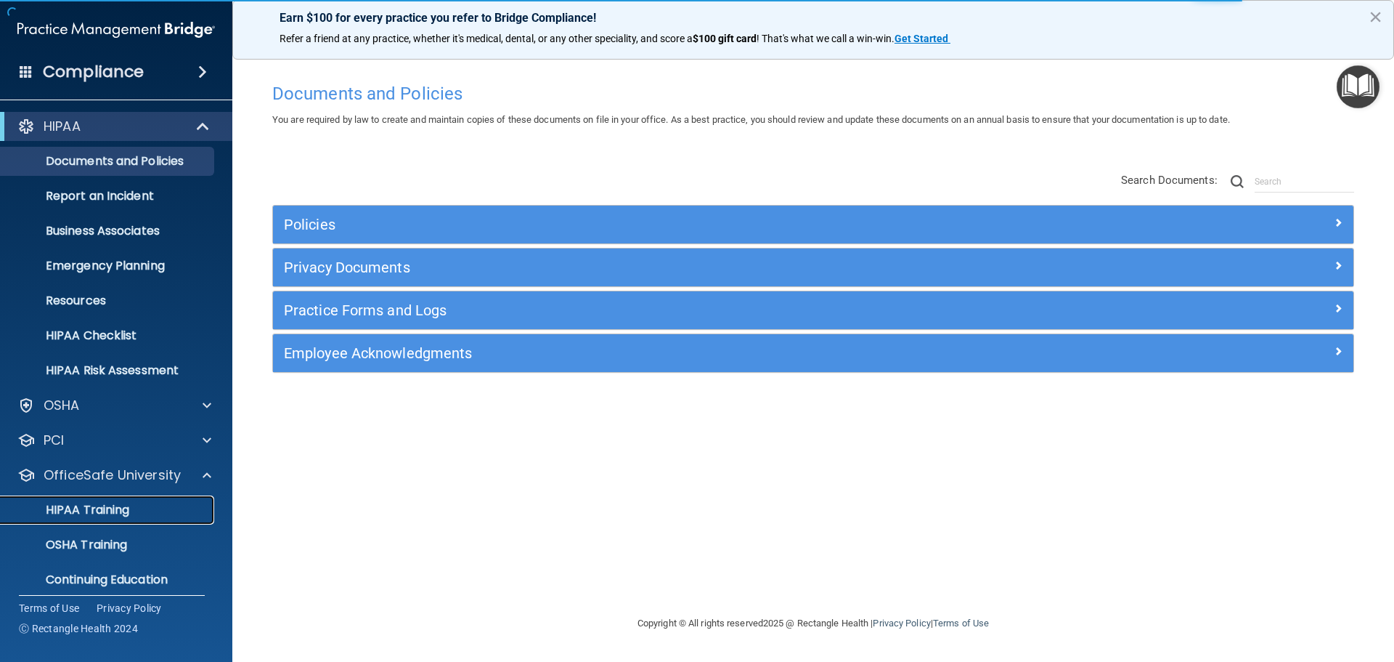
click at [86, 509] on p "HIPAA Training" at bounding box center [69, 510] width 120 height 15
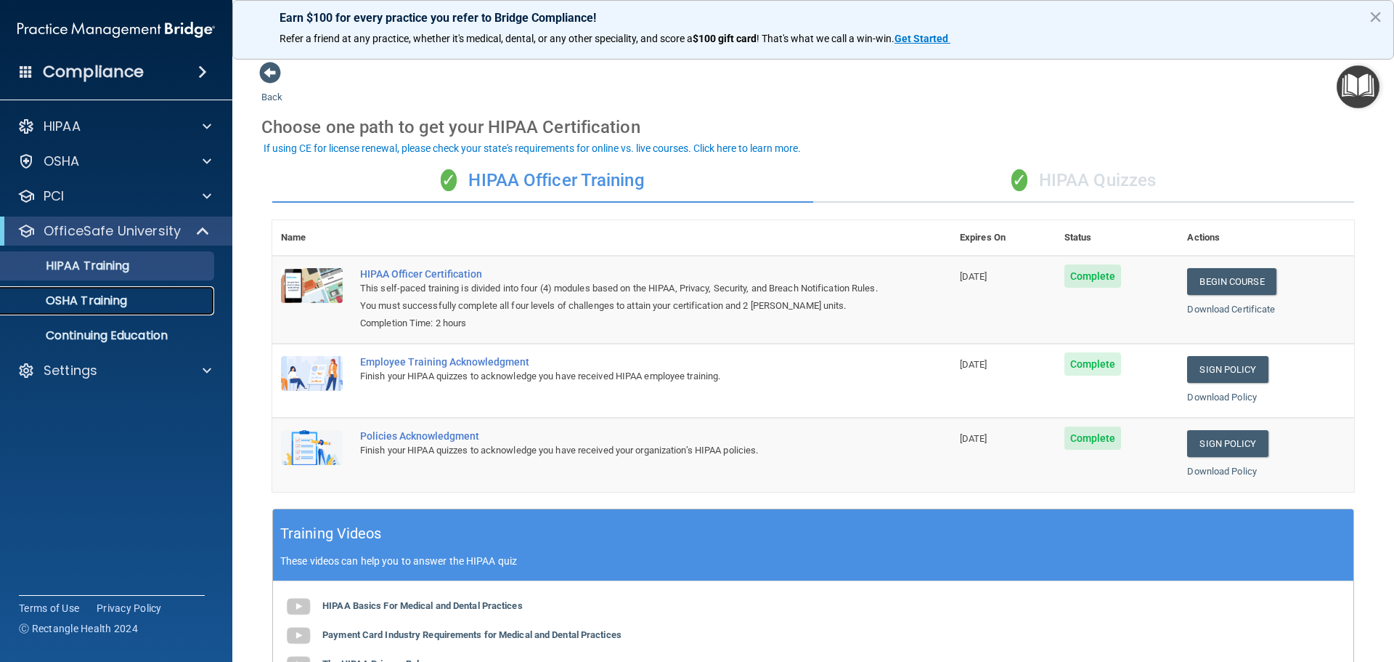
click at [105, 306] on p "OSHA Training" at bounding box center [68, 300] width 118 height 15
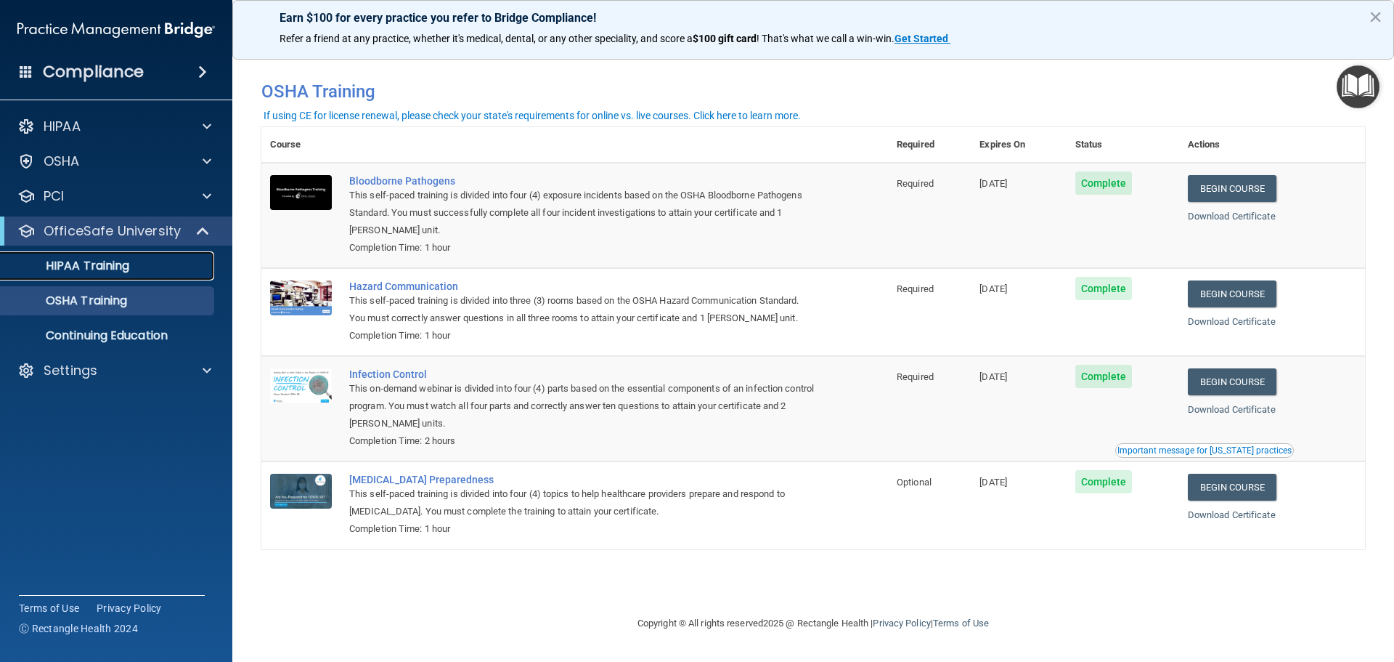
click at [103, 269] on p "HIPAA Training" at bounding box center [69, 266] width 120 height 15
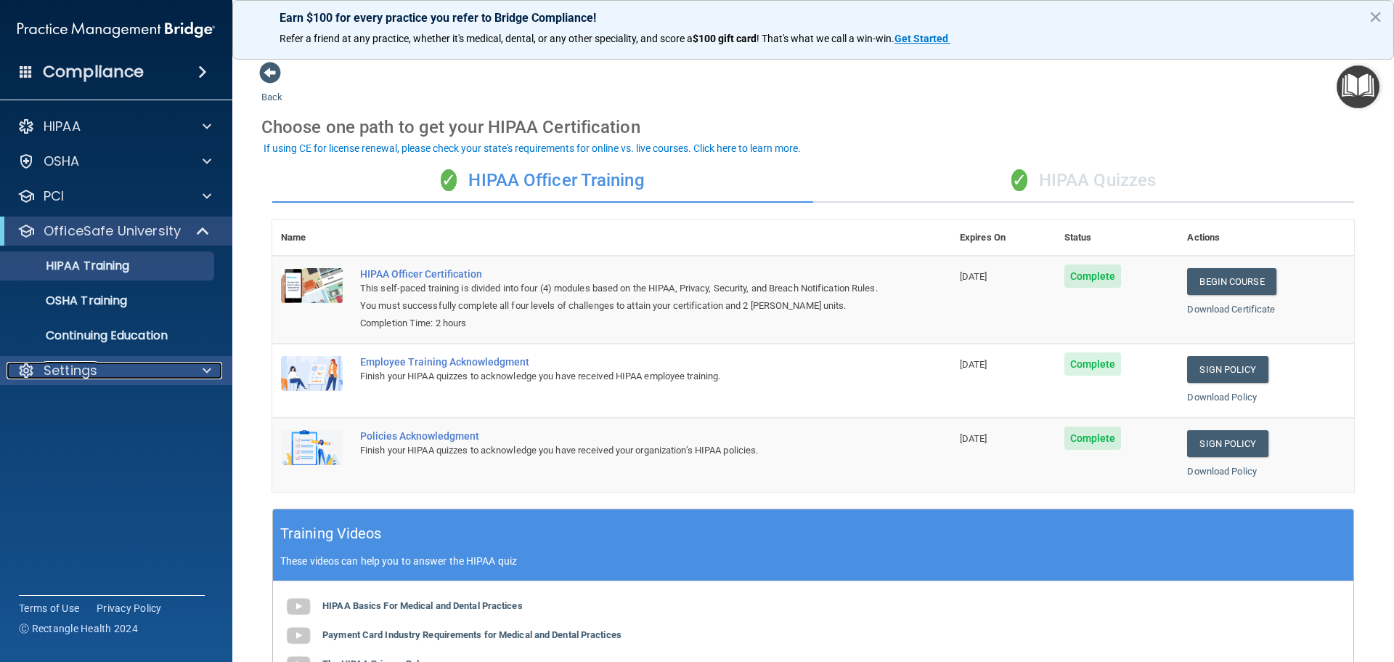
click at [93, 367] on p "Settings" at bounding box center [71, 370] width 54 height 17
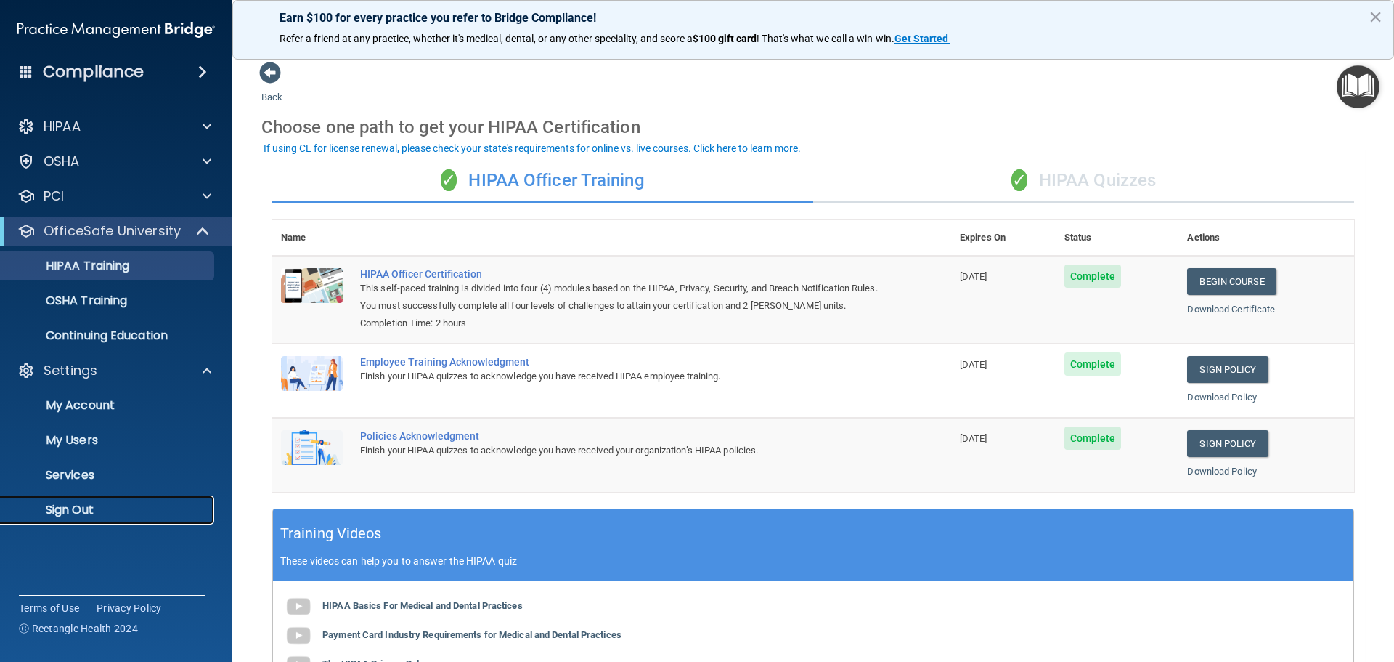
click at [70, 506] on p "Sign Out" at bounding box center [108, 510] width 198 height 15
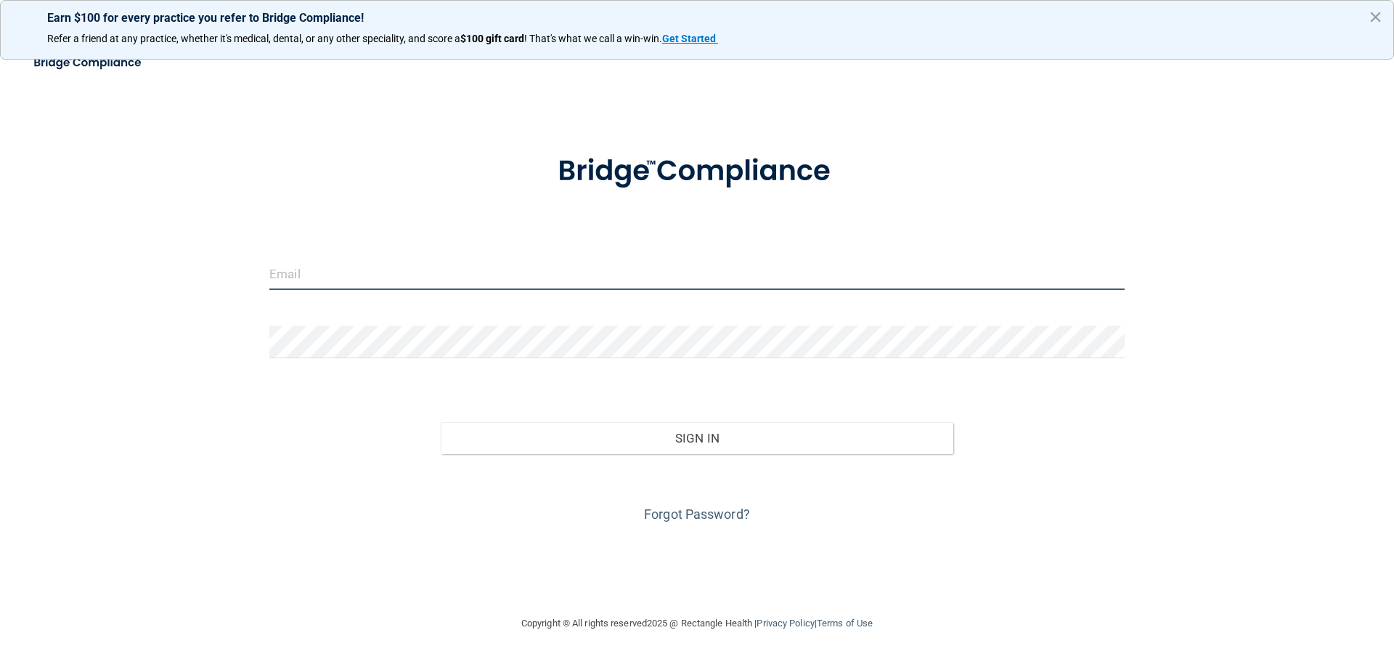
click at [399, 281] on input "email" at bounding box center [697, 273] width 856 height 33
type input "[EMAIL_ADDRESS][DOMAIN_NAME]"
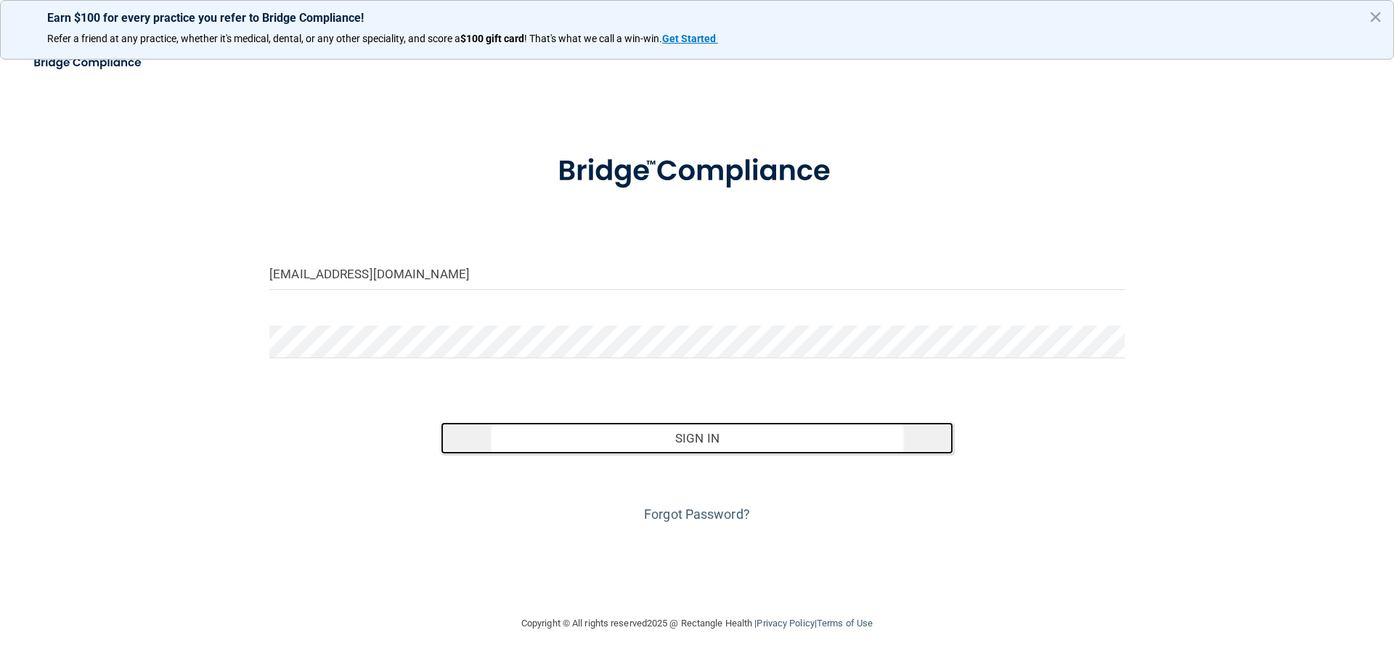
click at [690, 445] on button "Sign In" at bounding box center [697, 438] width 513 height 32
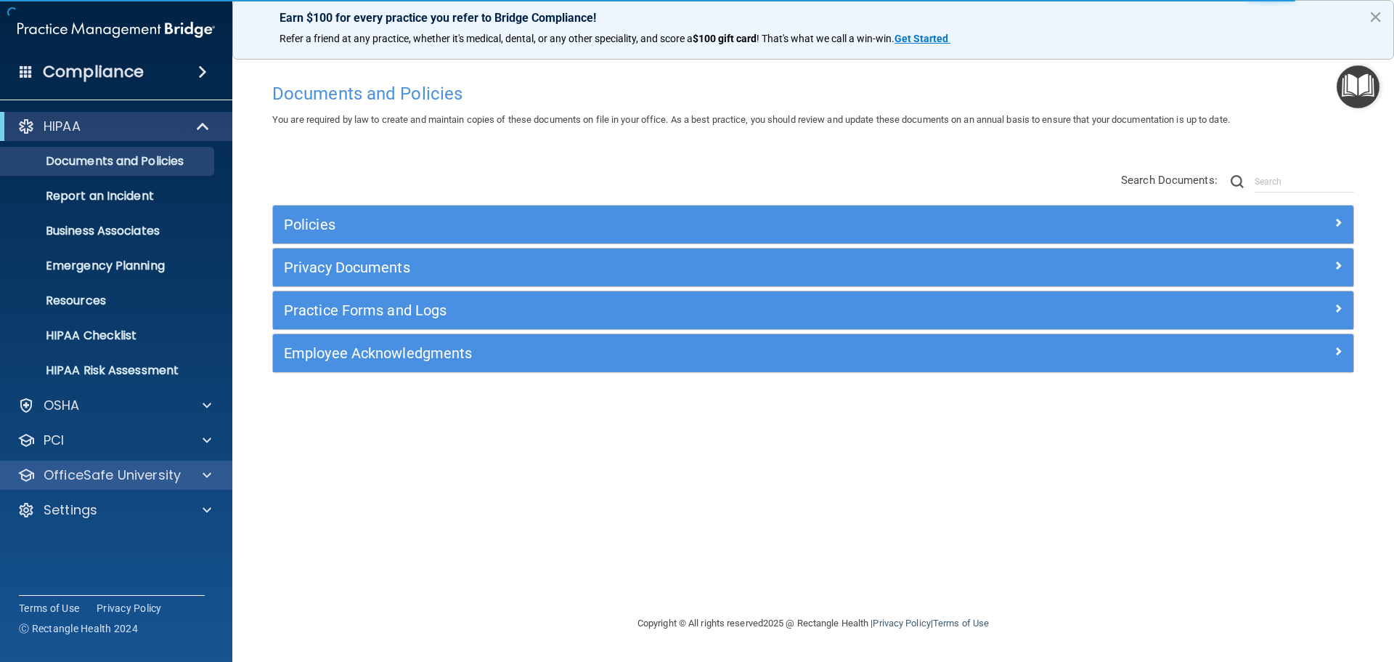
click at [109, 465] on div "OfficeSafe University" at bounding box center [116, 474] width 233 height 29
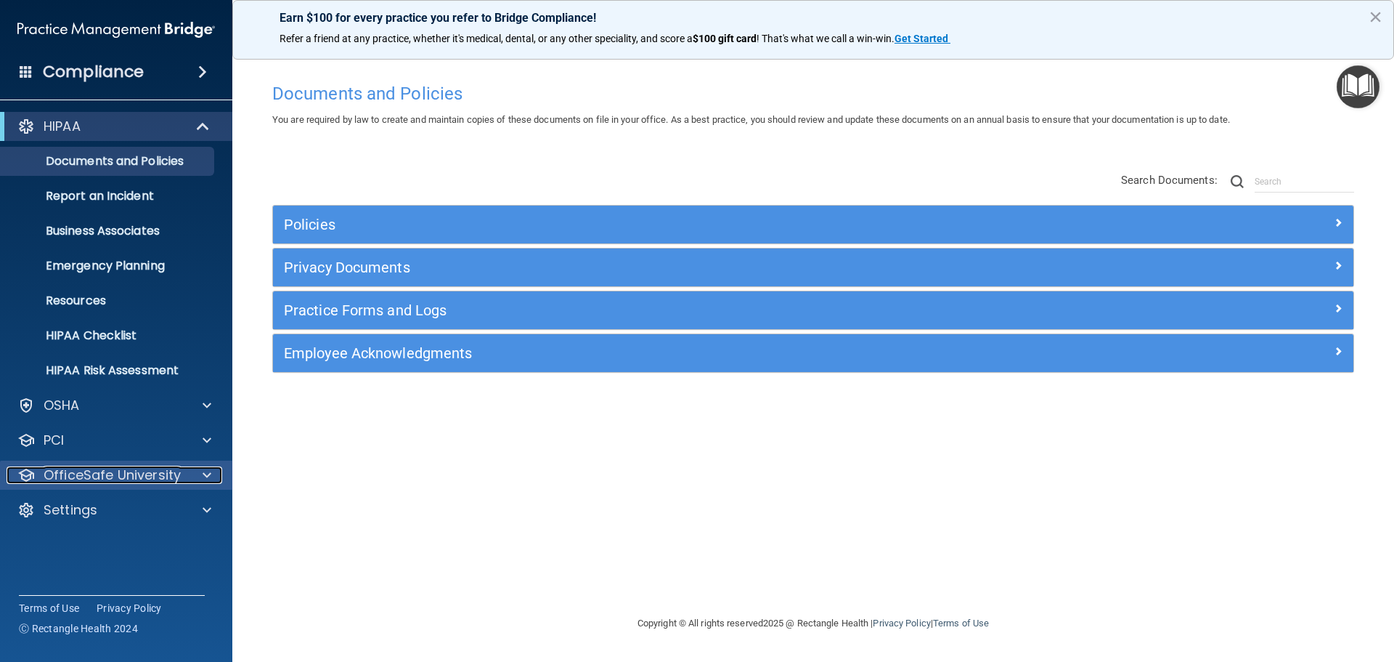
click at [117, 479] on p "OfficeSafe University" at bounding box center [112, 474] width 137 height 17
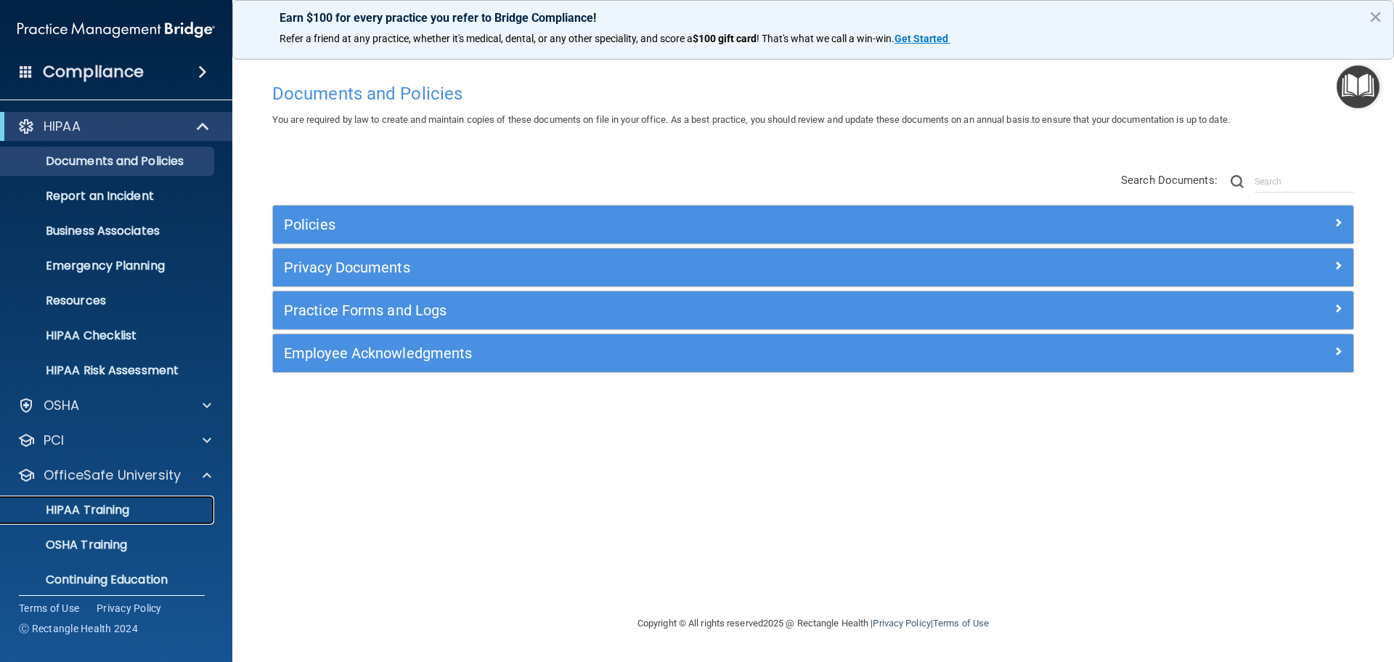
click at [114, 520] on link "HIPAA Training" at bounding box center [99, 509] width 229 height 29
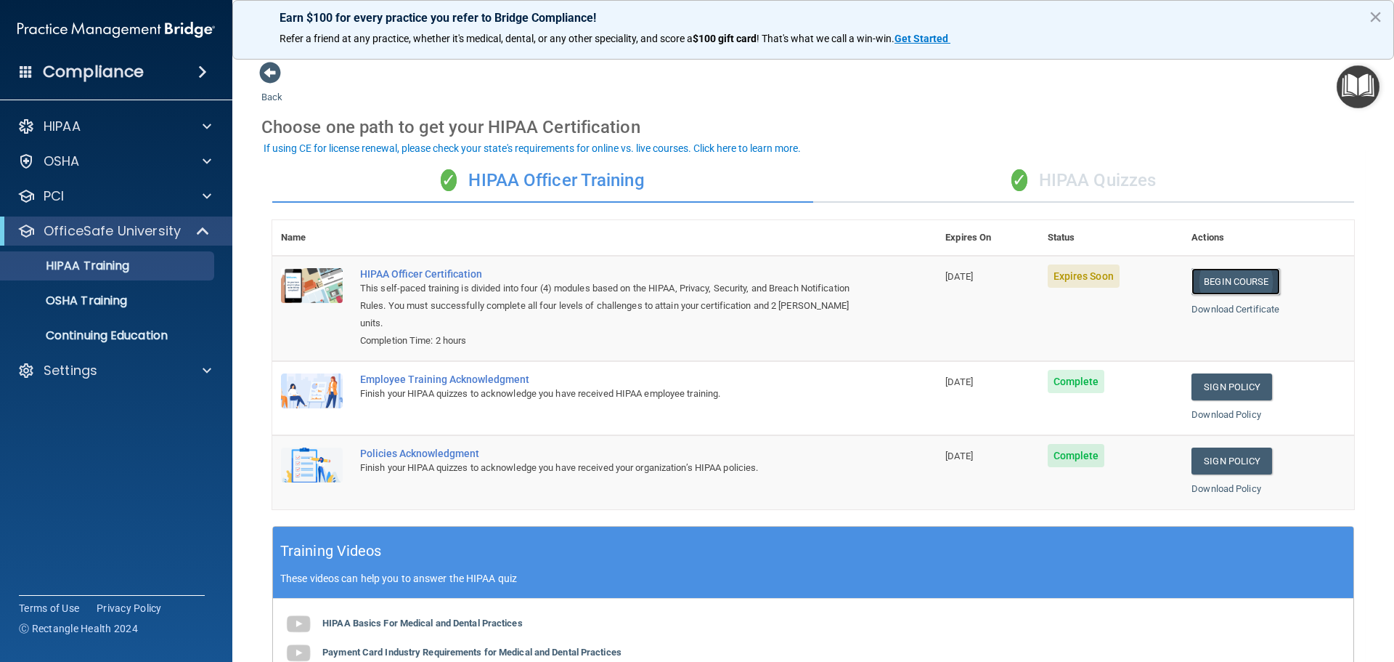
click at [1216, 286] on link "Begin Course" at bounding box center [1236, 281] width 89 height 27
click at [89, 370] on p "Settings" at bounding box center [71, 370] width 54 height 17
click at [86, 508] on p "Sign Out" at bounding box center [108, 510] width 198 height 15
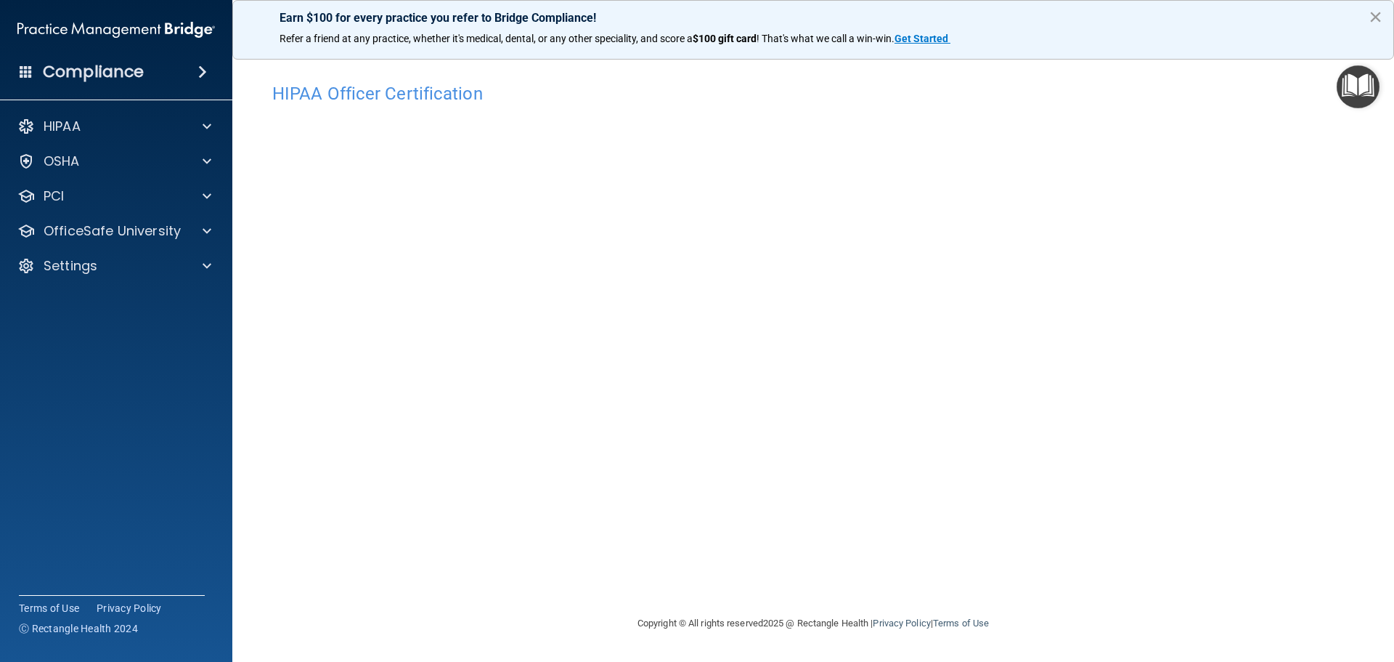
click at [1376, 17] on button "×" at bounding box center [1376, 16] width 14 height 23
